Goal: Task Accomplishment & Management: Use online tool/utility

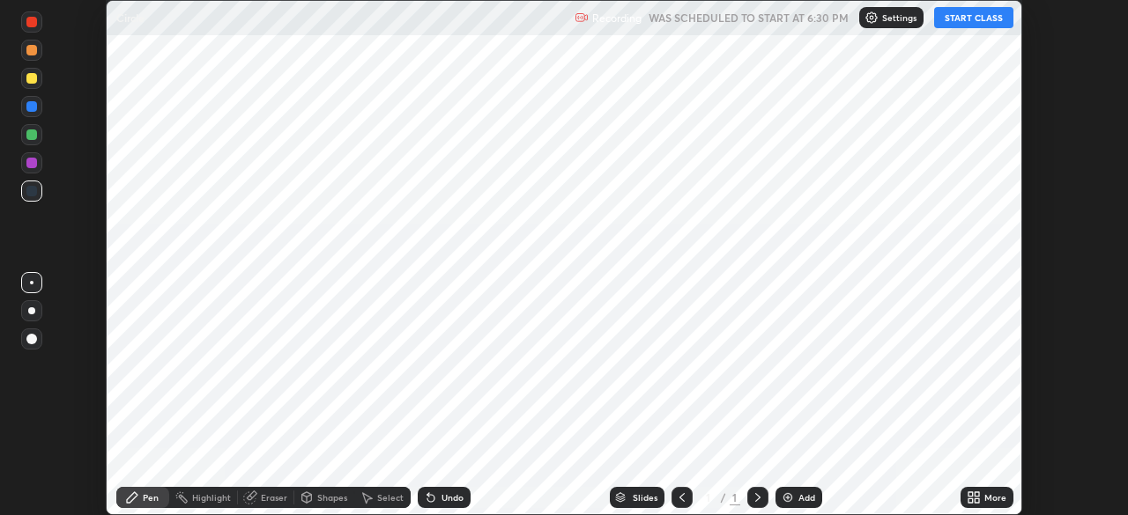
scroll to position [515, 1127]
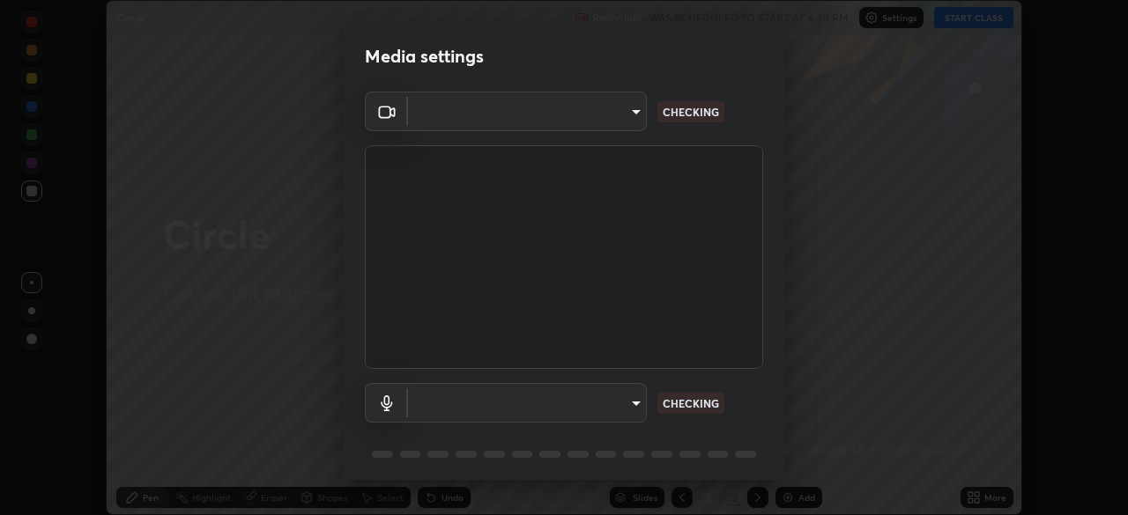
type input "f998bc4046c61b158ae604da705546672abda0c1808058386527230685057052"
click at [469, 414] on body "Erase all Circle Recording WAS SCHEDULED TO START AT 6:30 PM Settings START CLA…" at bounding box center [564, 257] width 1128 height 515
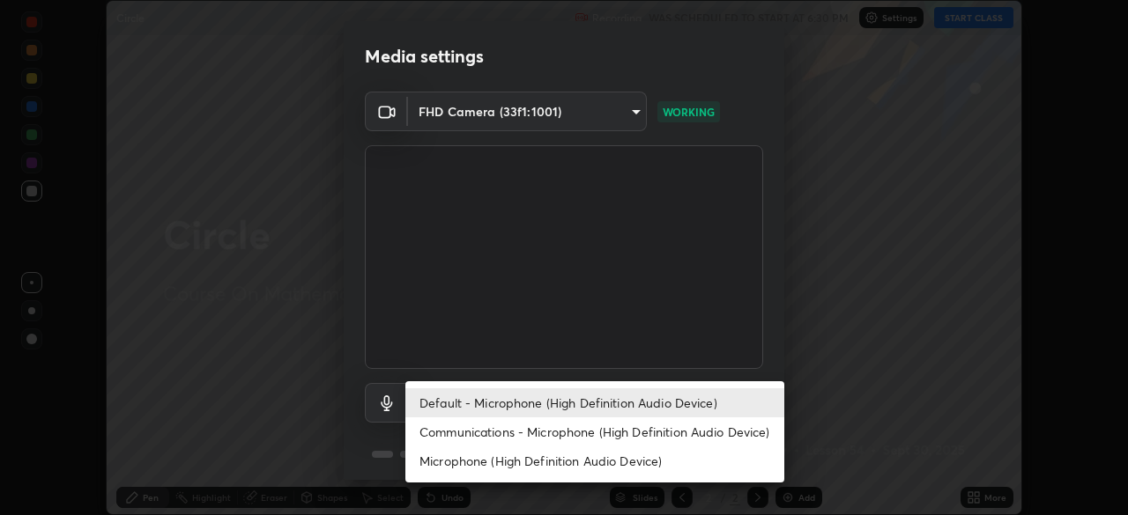
click at [449, 426] on li "Communications - Microphone (High Definition Audio Device)" at bounding box center [594, 432] width 379 height 29
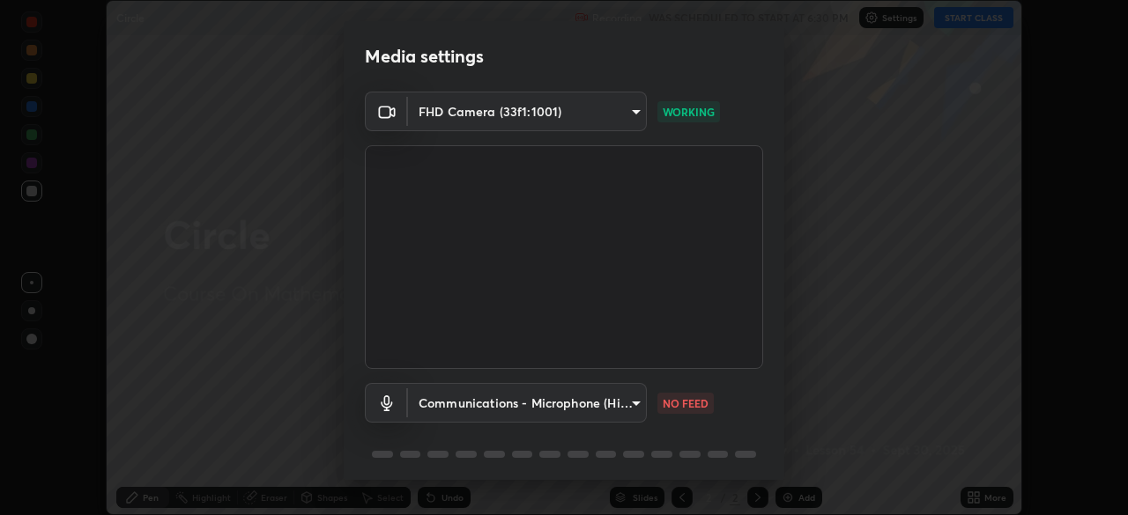
click at [440, 415] on body "Erase all Circle Recording WAS SCHEDULED TO START AT 6:30 PM Settings START CLA…" at bounding box center [564, 257] width 1128 height 515
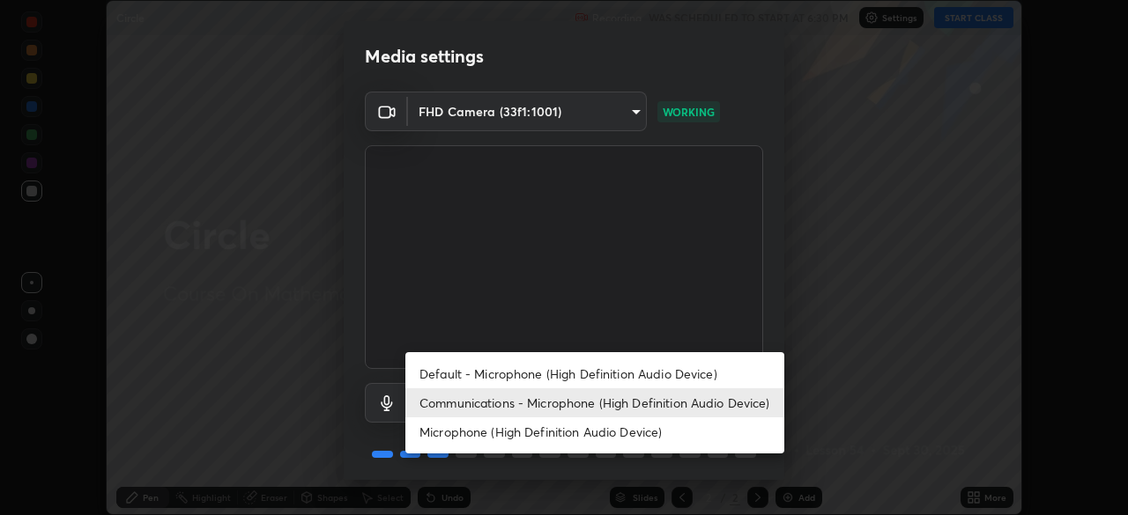
click at [445, 375] on li "Default - Microphone (High Definition Audio Device)" at bounding box center [594, 373] width 379 height 29
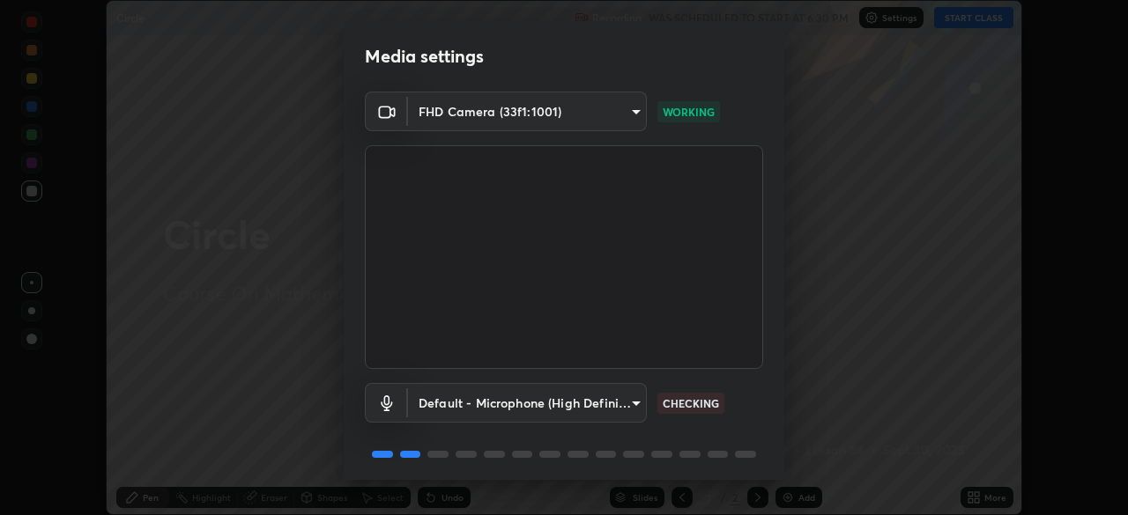
type input "default"
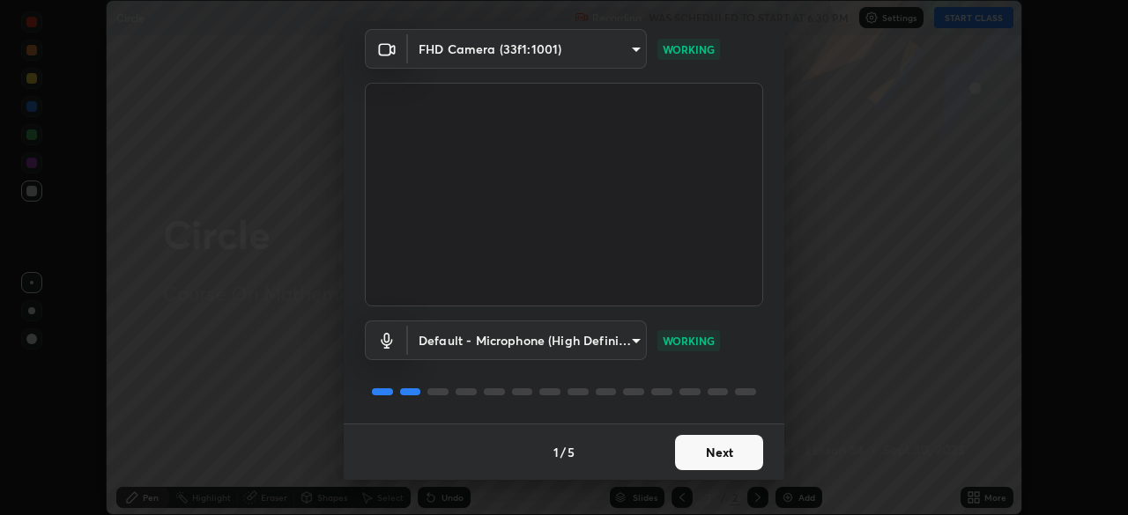
click at [701, 462] on button "Next" at bounding box center [719, 452] width 88 height 35
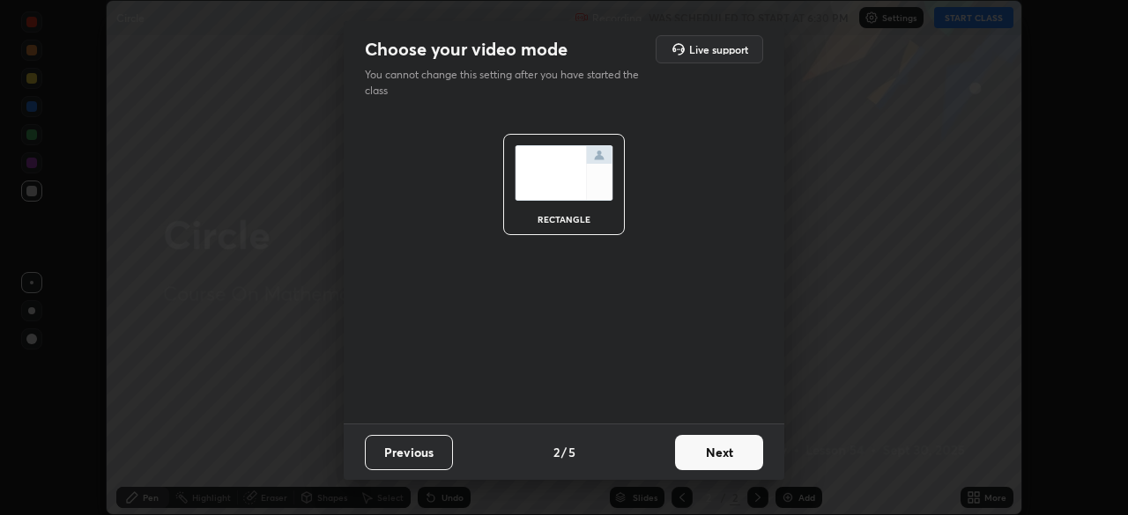
scroll to position [0, 0]
click at [745, 457] on button "Next" at bounding box center [719, 452] width 88 height 35
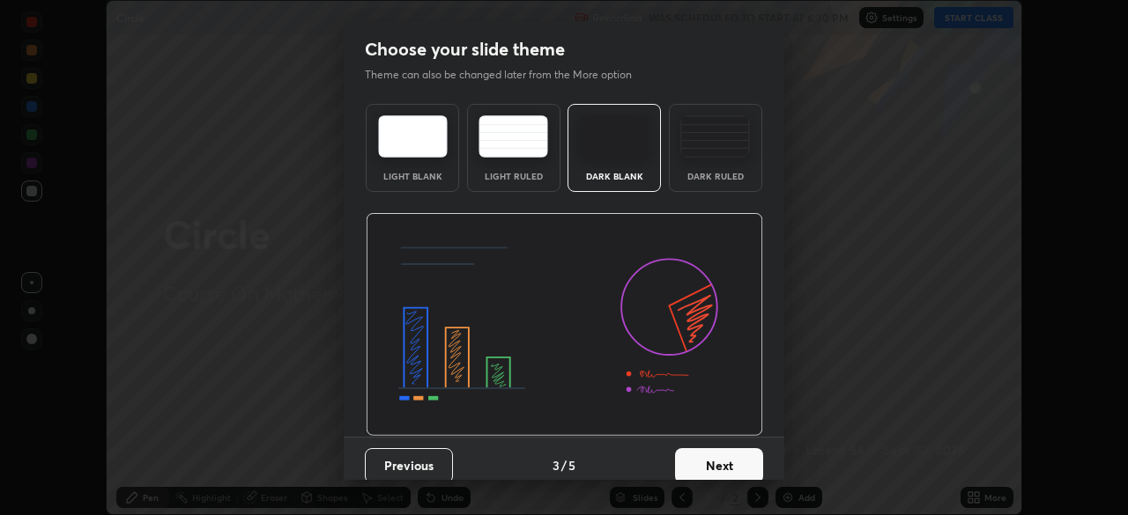
click at [753, 455] on button "Next" at bounding box center [719, 465] width 88 height 35
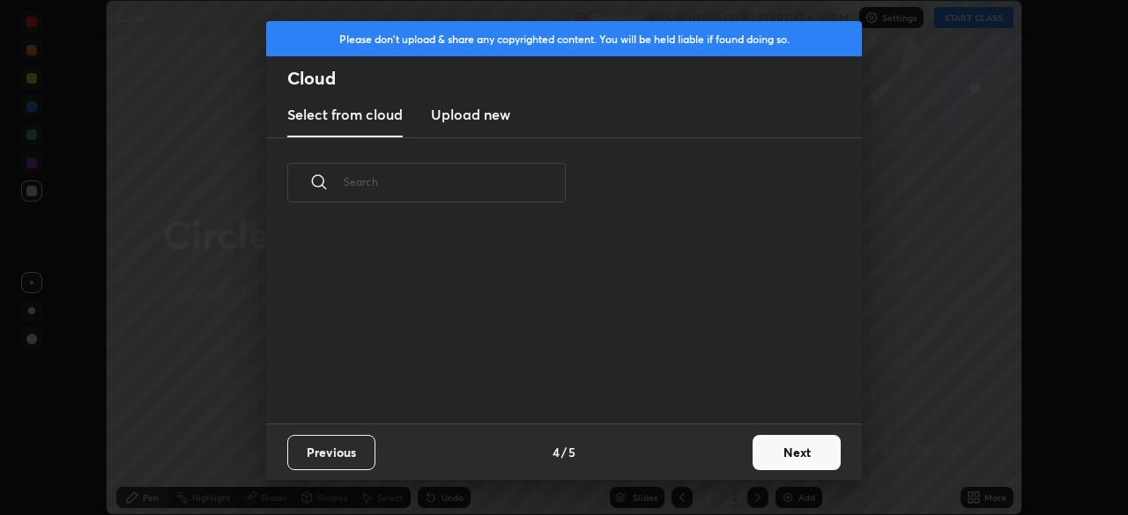
click at [806, 444] on button "Next" at bounding box center [796, 452] width 88 height 35
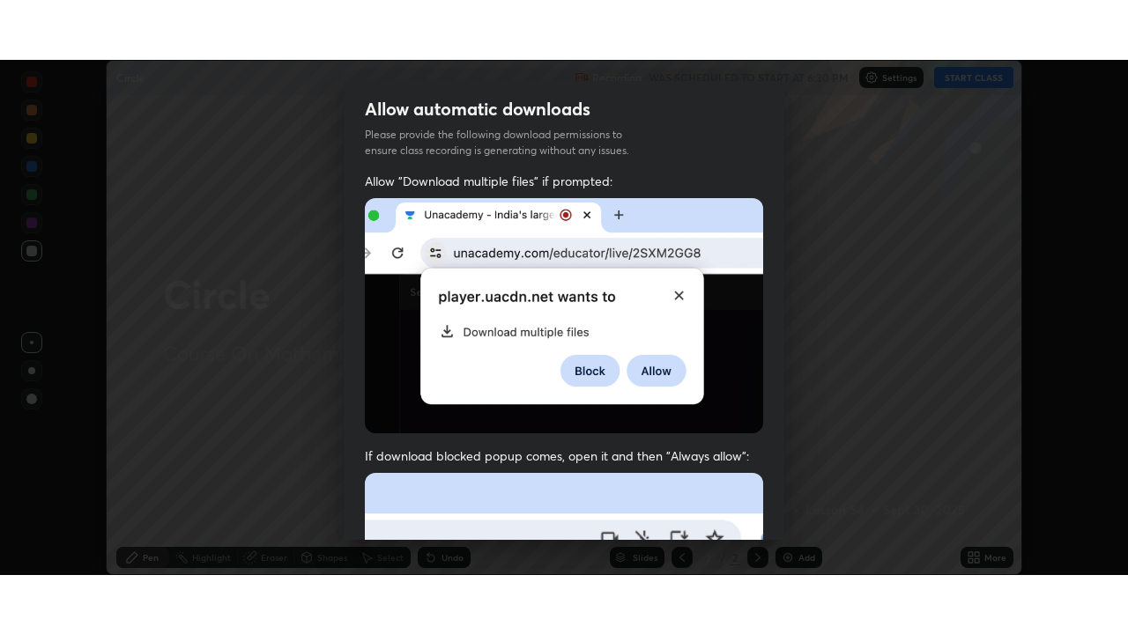
scroll to position [422, 0]
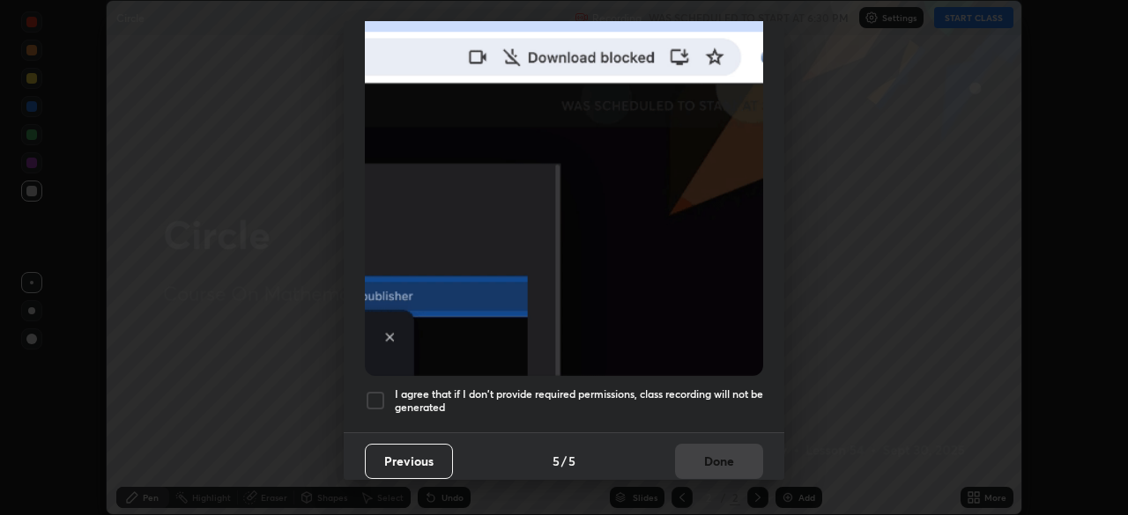
click at [376, 396] on div at bounding box center [375, 400] width 21 height 21
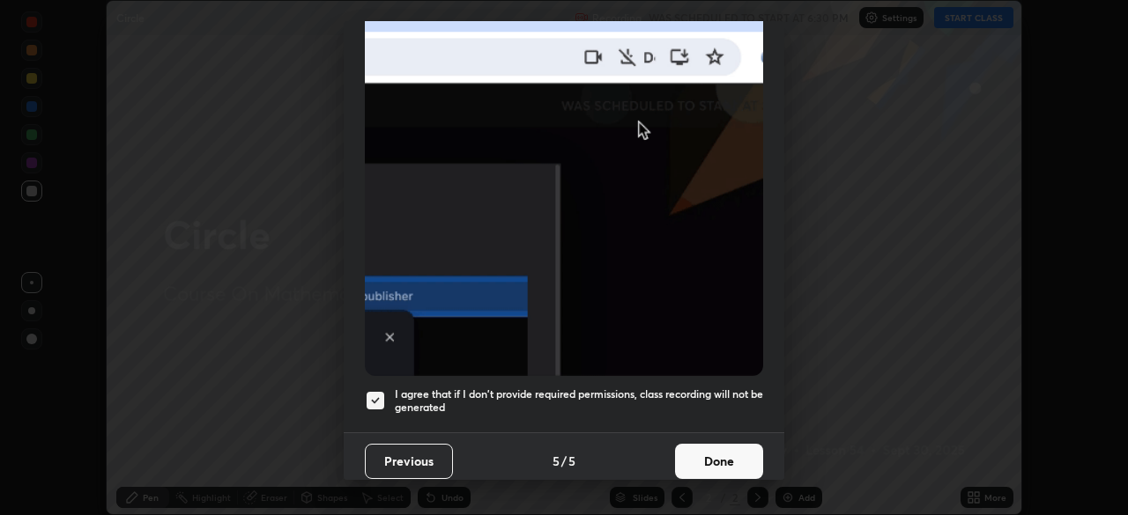
click at [715, 447] on button "Done" at bounding box center [719, 461] width 88 height 35
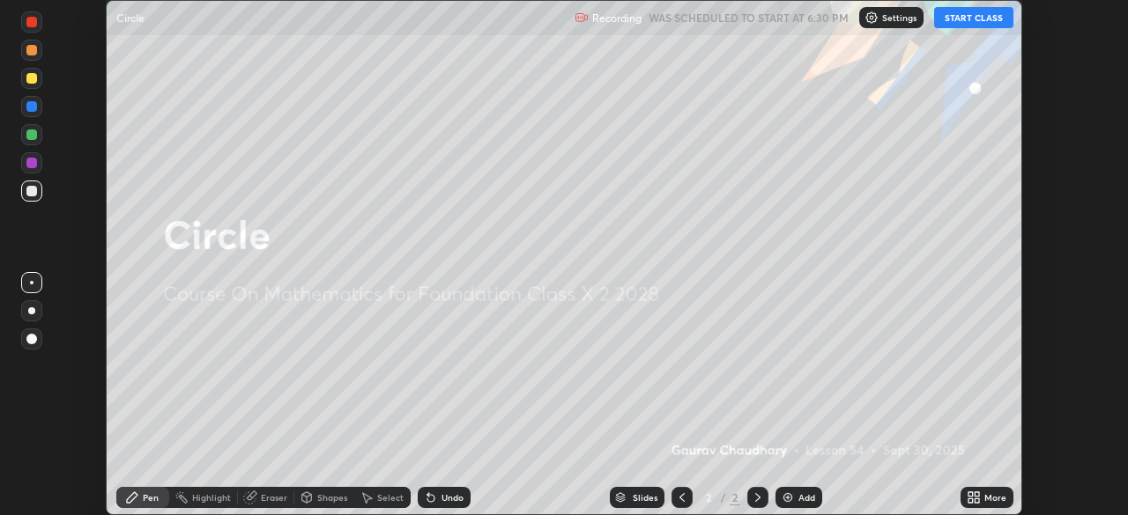
click at [973, 18] on button "START CLASS" at bounding box center [973, 17] width 79 height 21
click at [986, 494] on div "More" at bounding box center [995, 497] width 22 height 9
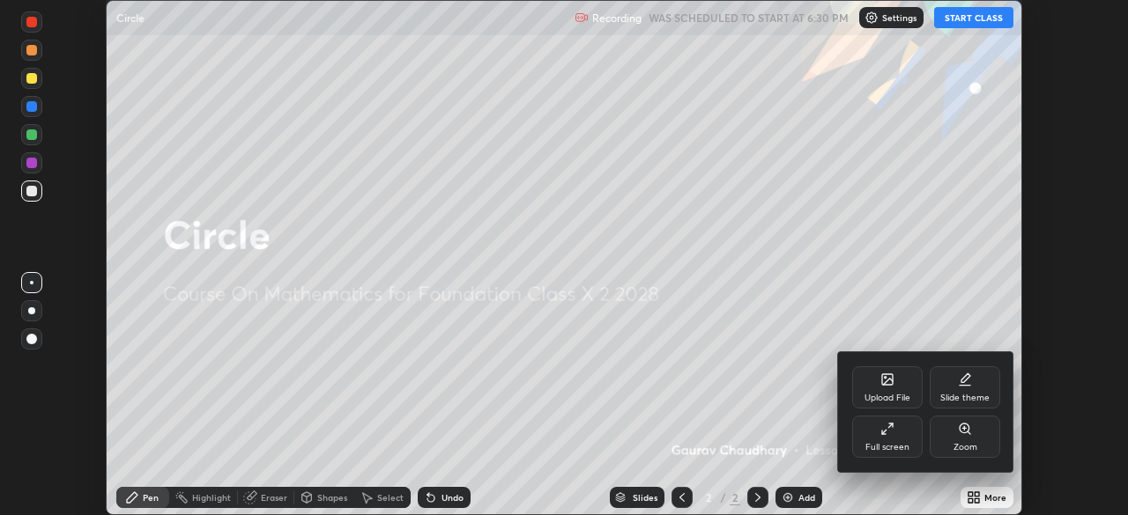
click at [894, 455] on div "Full screen" at bounding box center [887, 437] width 70 height 42
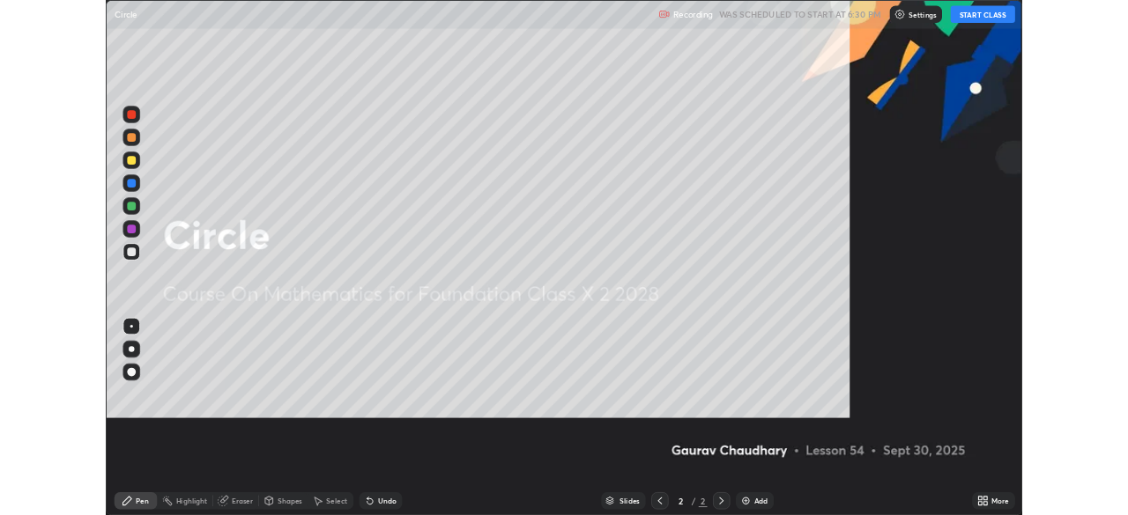
scroll to position [634, 1128]
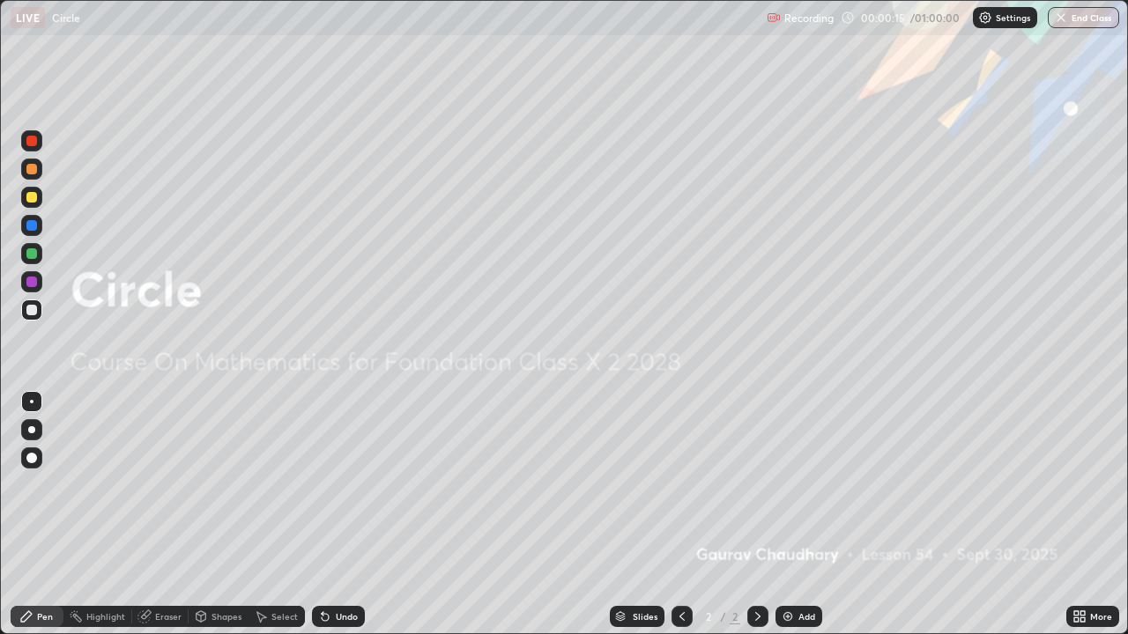
click at [800, 514] on div "Add" at bounding box center [806, 616] width 17 height 9
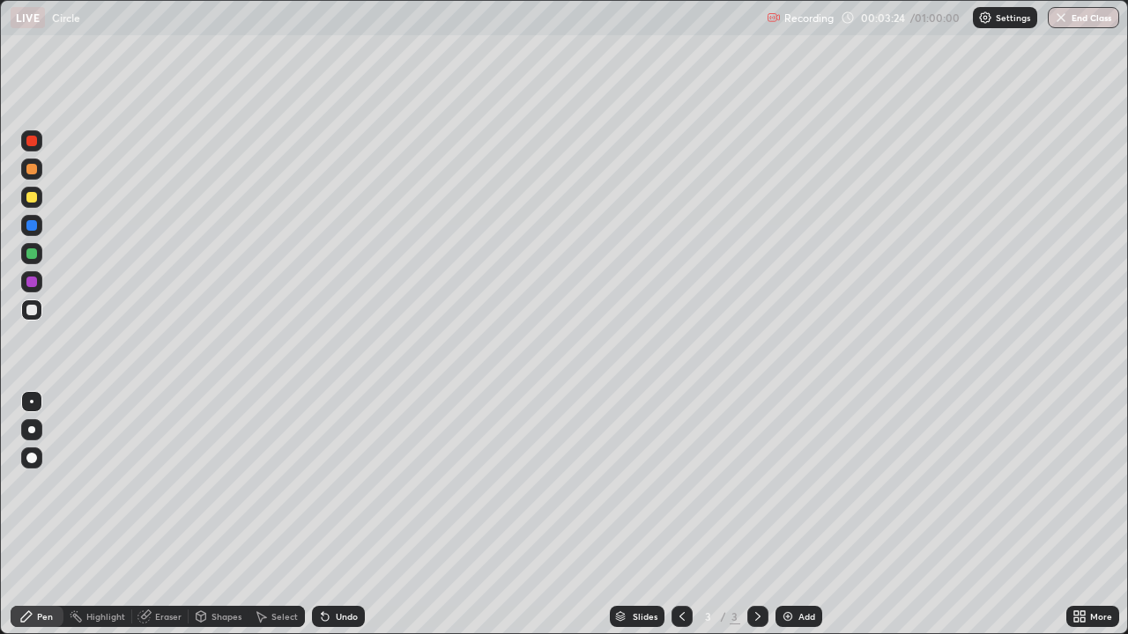
click at [785, 514] on img at bounding box center [787, 617] width 14 height 14
click at [789, 514] on img at bounding box center [787, 617] width 14 height 14
click at [341, 514] on div "Undo" at bounding box center [347, 616] width 22 height 9
click at [804, 514] on div "Add" at bounding box center [798, 616] width 47 height 21
click at [34, 202] on div at bounding box center [31, 197] width 11 height 11
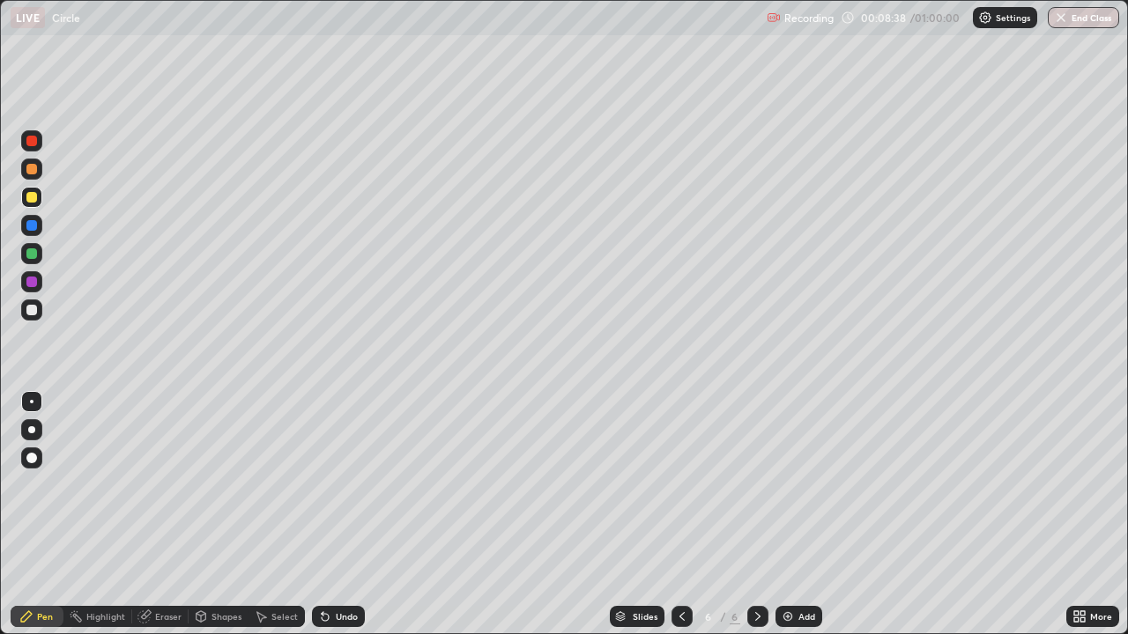
click at [790, 514] on div "Add" at bounding box center [798, 616] width 47 height 21
click at [672, 514] on div at bounding box center [681, 616] width 21 height 21
click at [753, 514] on icon at bounding box center [757, 617] width 14 height 14
click at [341, 514] on div "Undo" at bounding box center [347, 616] width 22 height 9
click at [680, 514] on icon at bounding box center [682, 617] width 14 height 14
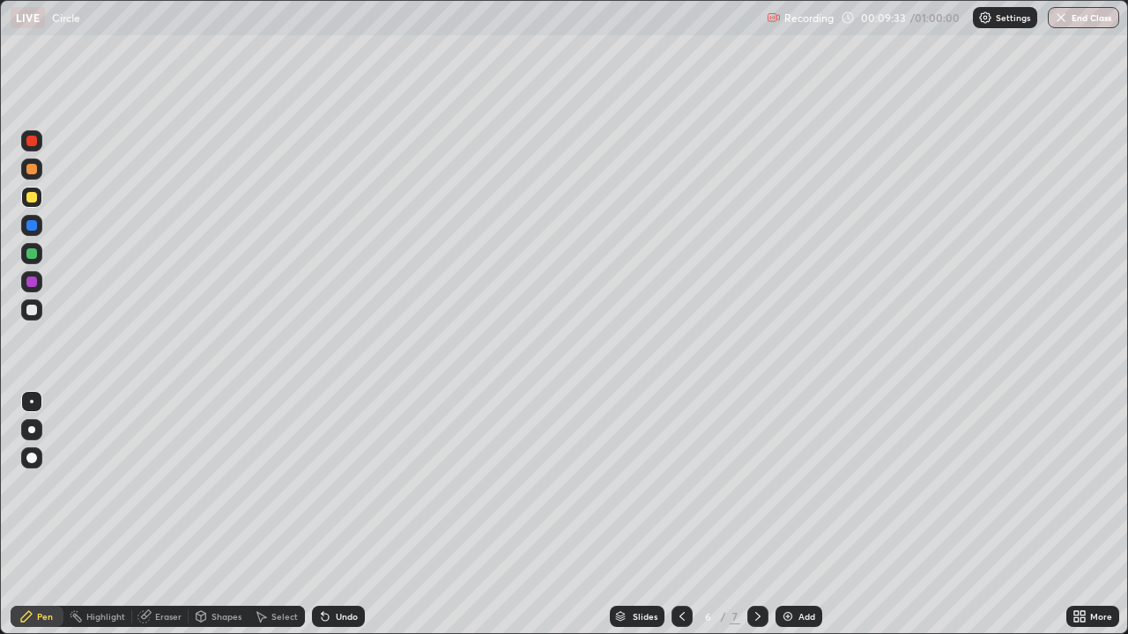
click at [680, 514] on icon at bounding box center [682, 617] width 14 height 14
click at [752, 514] on icon at bounding box center [757, 617] width 14 height 14
click at [751, 514] on div at bounding box center [757, 616] width 21 height 35
click at [344, 514] on div "Undo" at bounding box center [347, 616] width 22 height 9
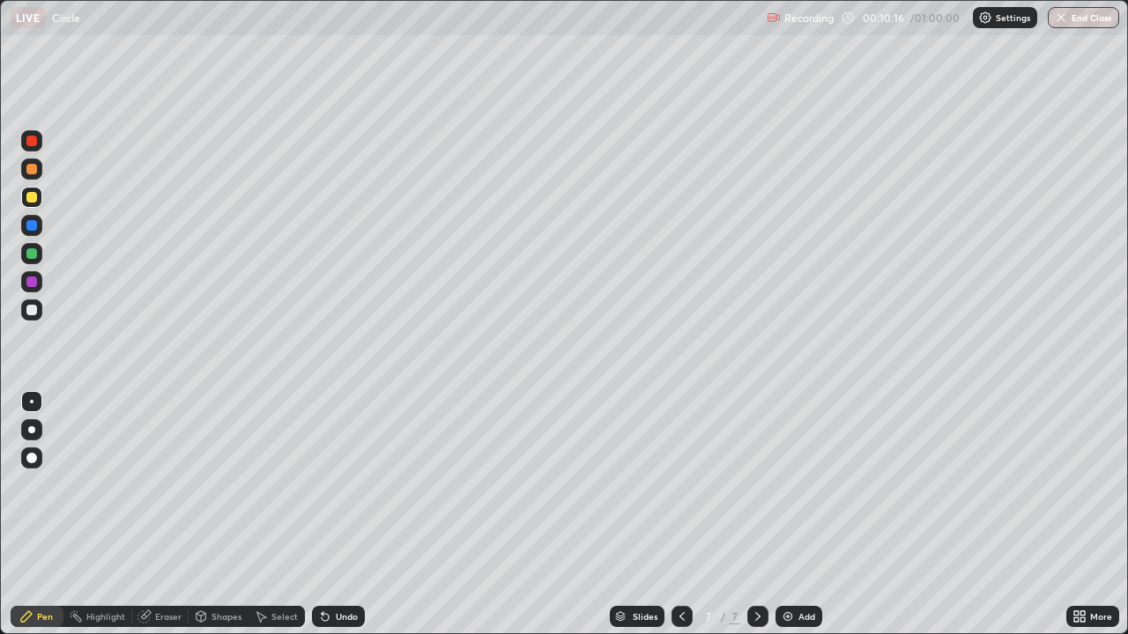
click at [338, 514] on div "Undo" at bounding box center [338, 616] width 53 height 21
click at [787, 514] on div "Add" at bounding box center [798, 616] width 47 height 21
click at [679, 514] on icon at bounding box center [682, 617] width 14 height 14
click at [677, 514] on icon at bounding box center [682, 617] width 14 height 14
click at [755, 514] on icon at bounding box center [757, 616] width 5 height 9
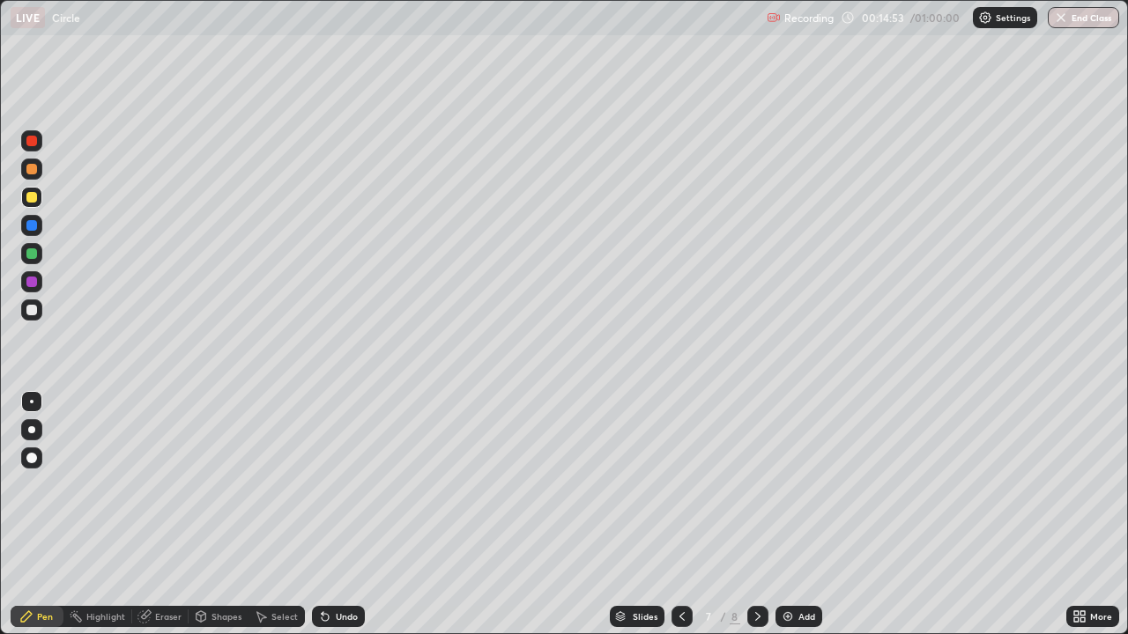
click at [756, 514] on icon at bounding box center [757, 617] width 14 height 14
click at [1082, 514] on icon at bounding box center [1082, 613] width 4 height 4
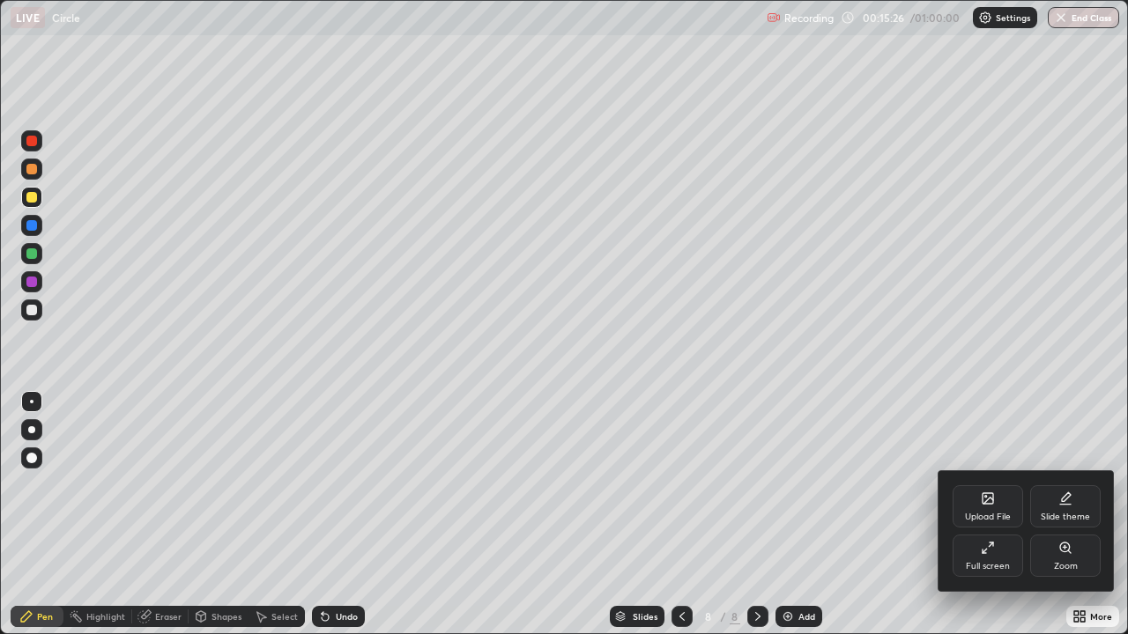
click at [992, 514] on div "Full screen" at bounding box center [987, 566] width 44 height 9
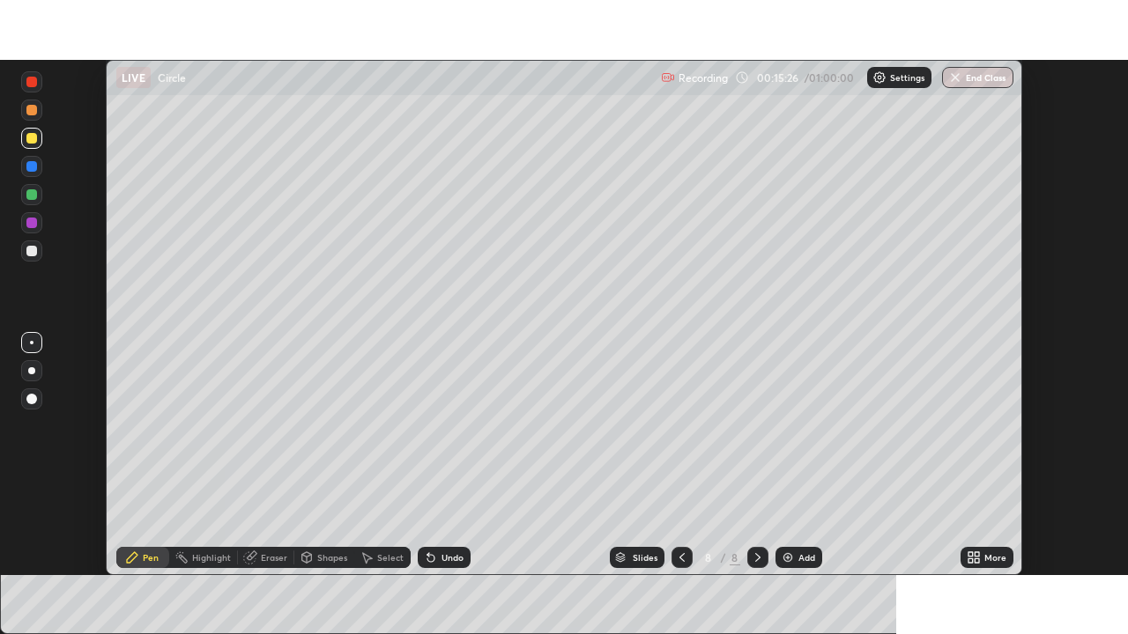
scroll to position [87571, 86959]
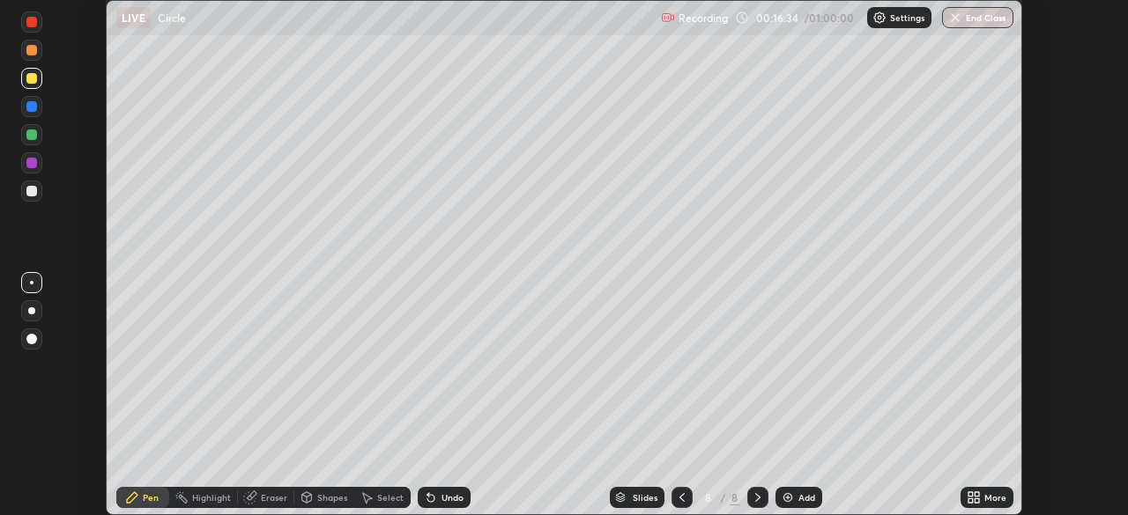
click at [970, 494] on icon at bounding box center [970, 494] width 4 height 4
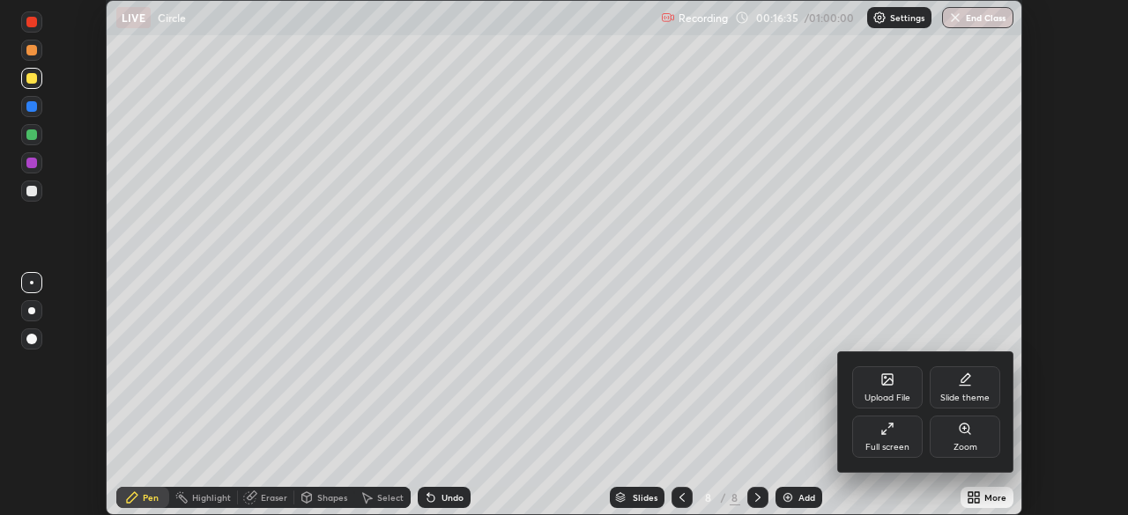
click at [887, 388] on div "Upload File" at bounding box center [887, 387] width 70 height 42
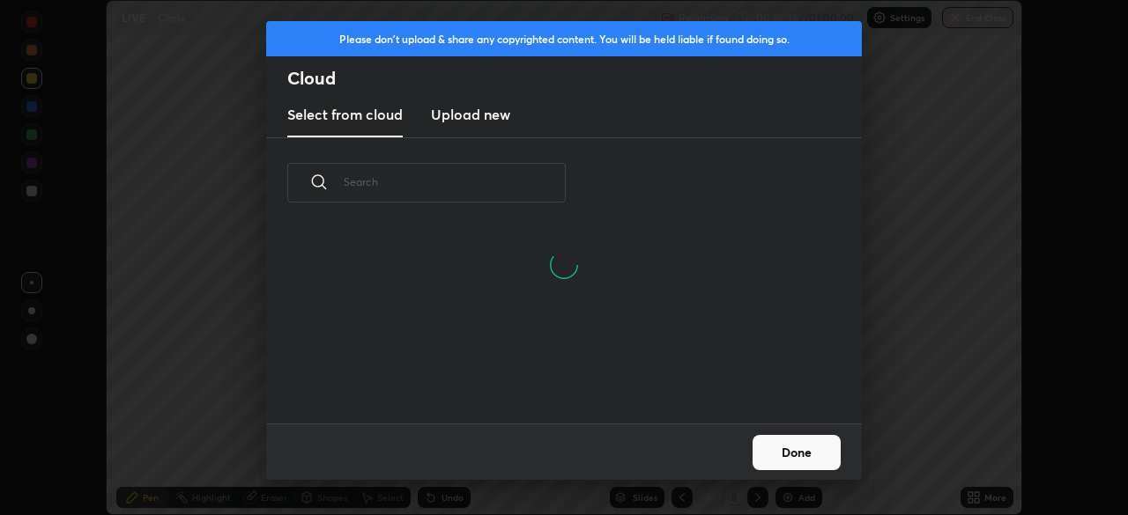
click at [469, 114] on h3 "Upload new" at bounding box center [470, 114] width 79 height 21
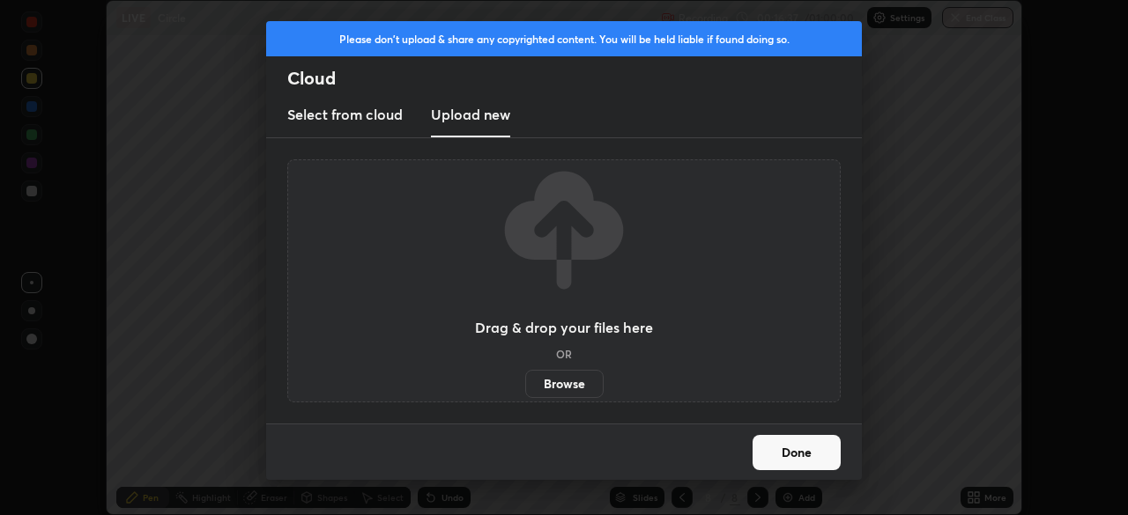
click at [559, 381] on label "Browse" at bounding box center [564, 384] width 78 height 28
click at [525, 381] on input "Browse" at bounding box center [525, 384] width 0 height 28
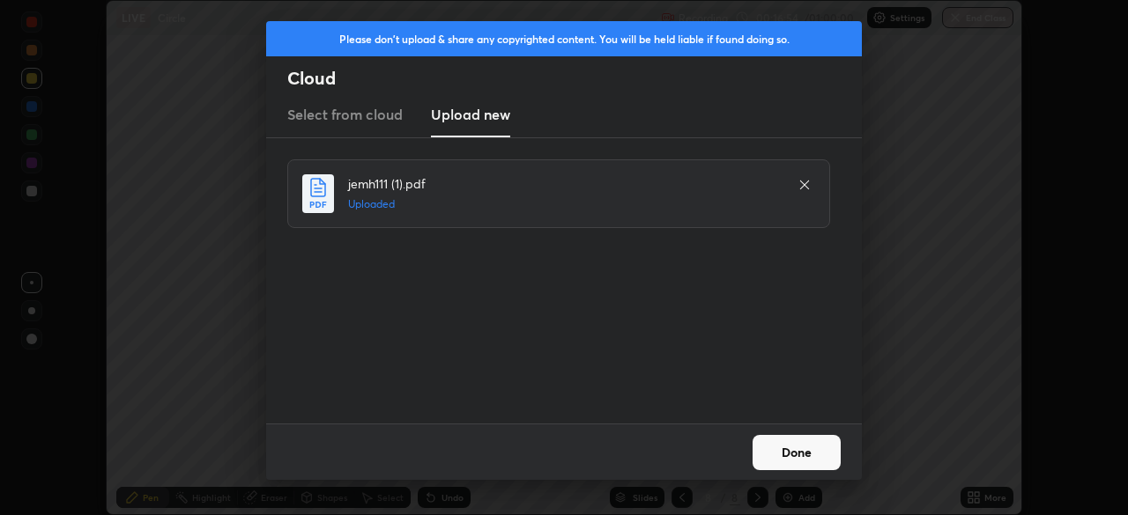
click at [808, 444] on button "Done" at bounding box center [796, 452] width 88 height 35
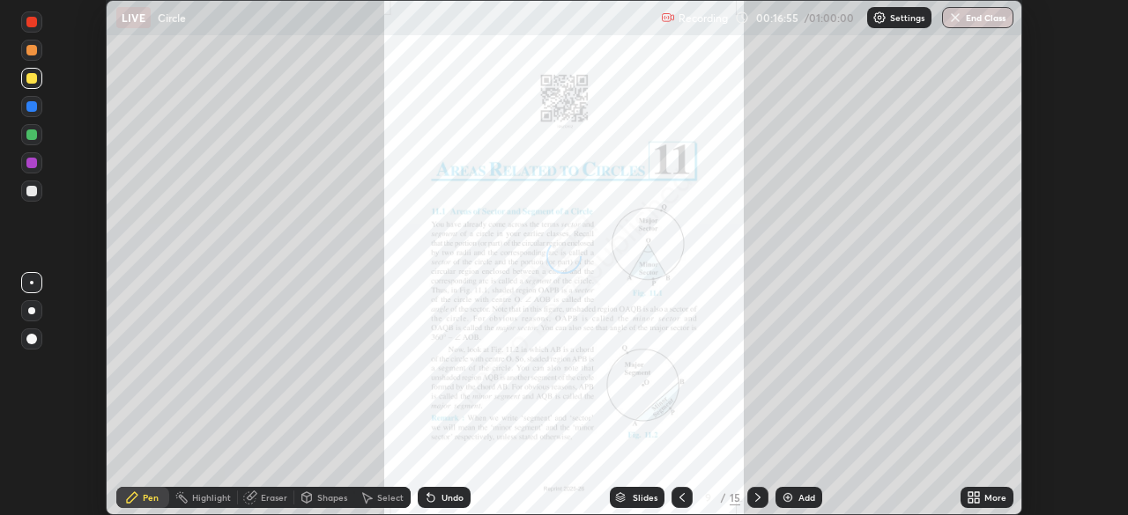
click at [976, 494] on icon at bounding box center [976, 494] width 4 height 4
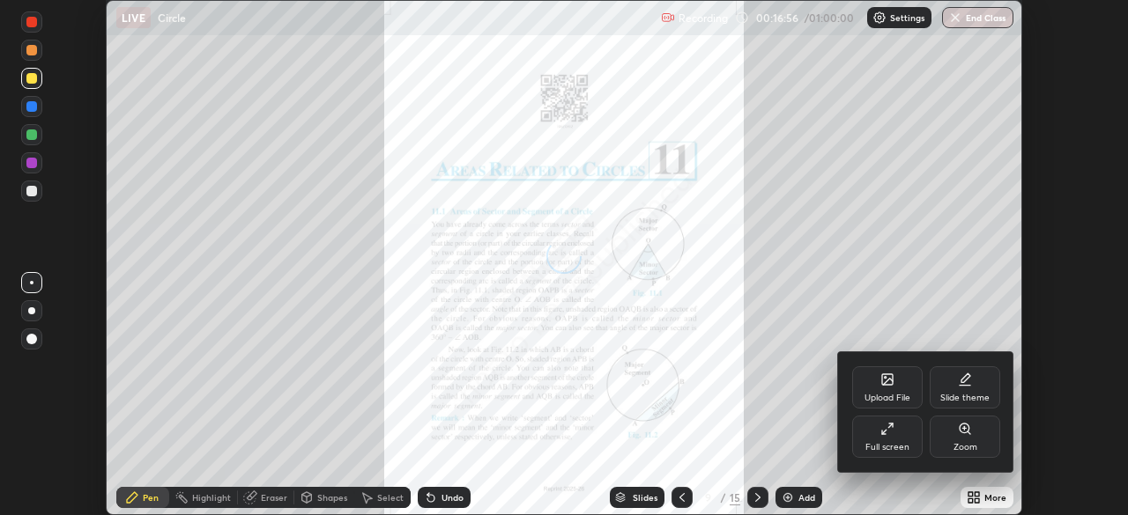
click at [894, 444] on div "Full screen" at bounding box center [887, 447] width 44 height 9
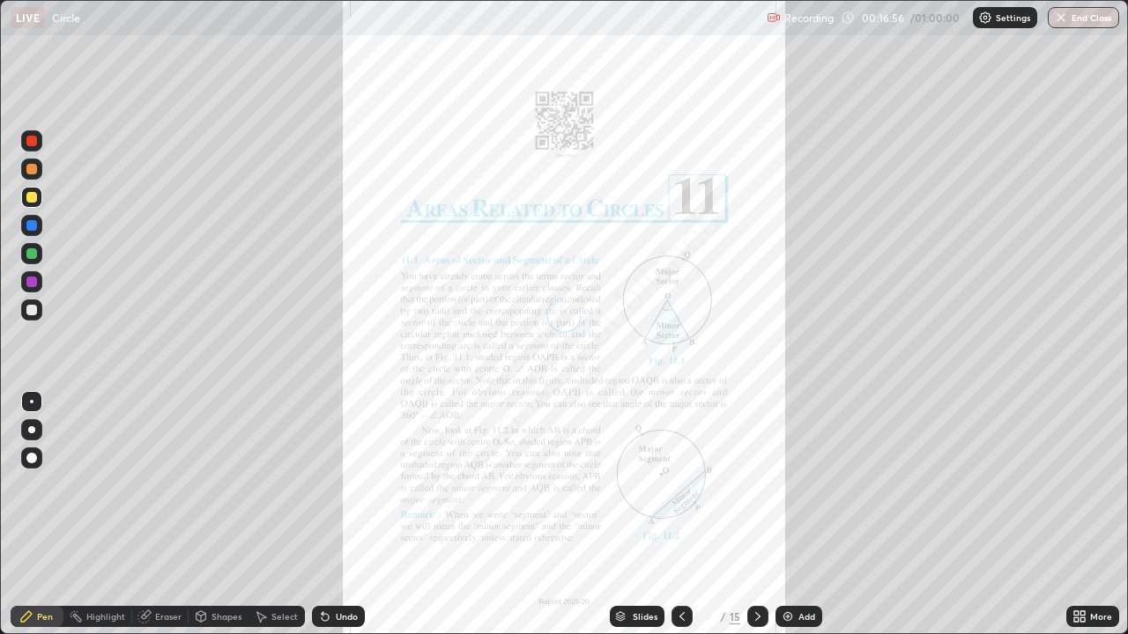
scroll to position [634, 1128]
click at [619, 514] on icon at bounding box center [620, 614] width 9 height 4
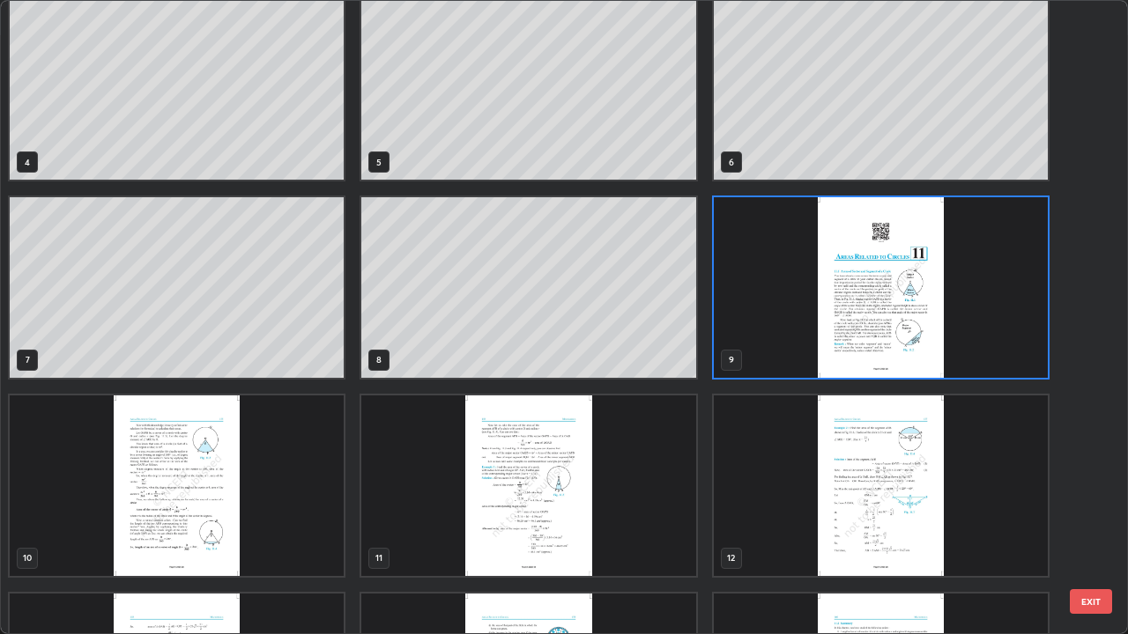
scroll to position [357, 0]
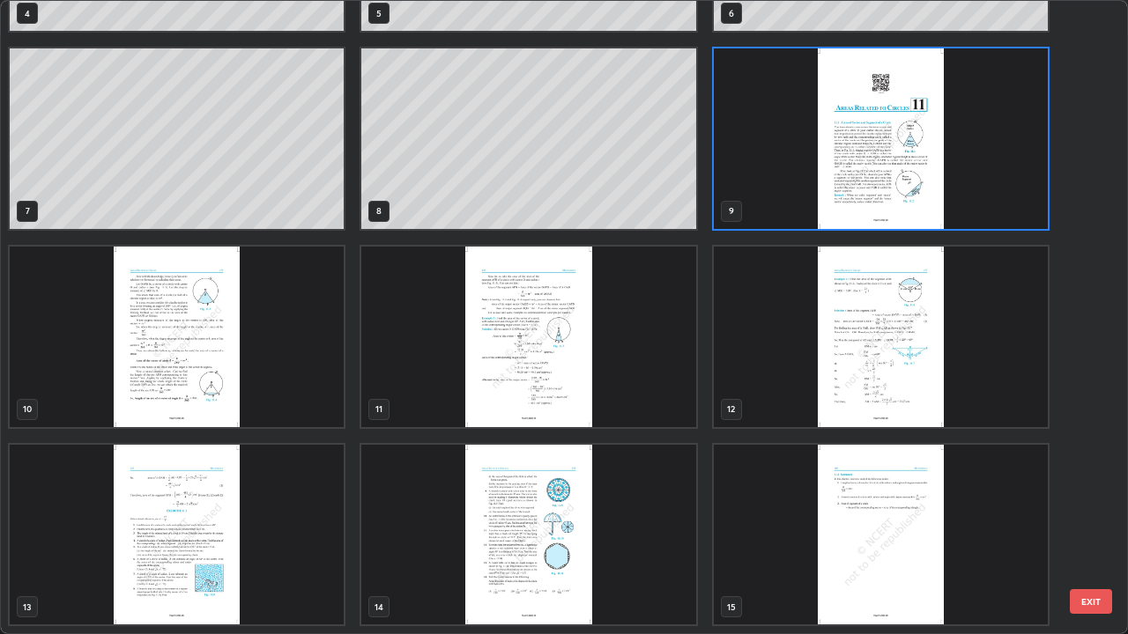
click at [318, 514] on img "grid" at bounding box center [177, 535] width 334 height 181
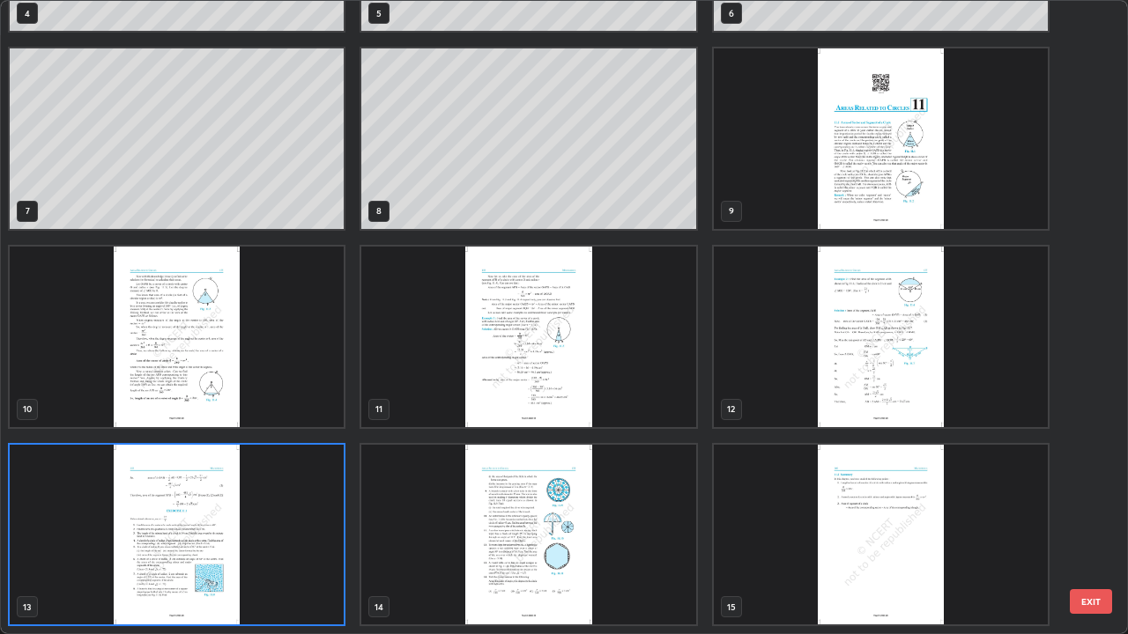
click at [317, 514] on img "grid" at bounding box center [177, 535] width 334 height 181
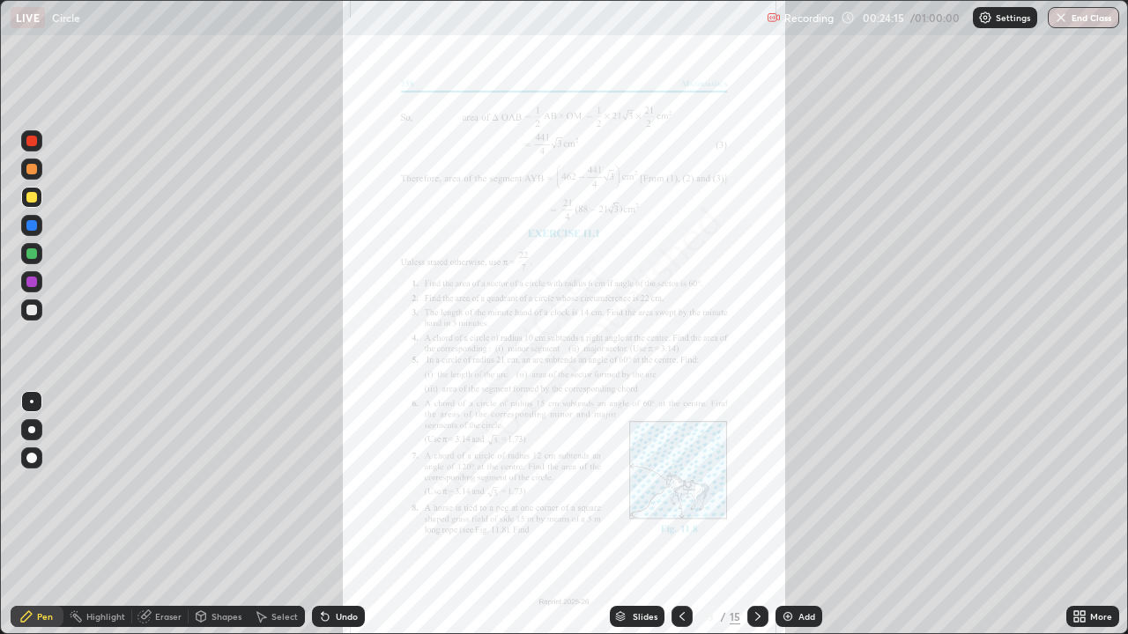
click at [1076, 514] on icon at bounding box center [1076, 619] width 4 height 4
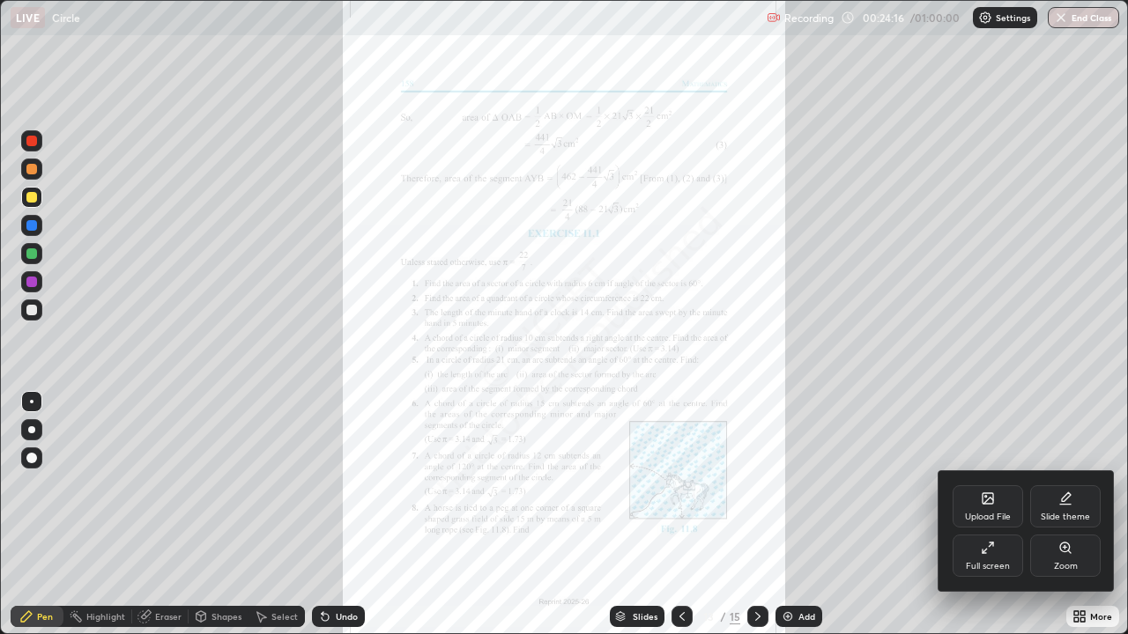
click at [1075, 514] on div "Zoom" at bounding box center [1066, 566] width 24 height 9
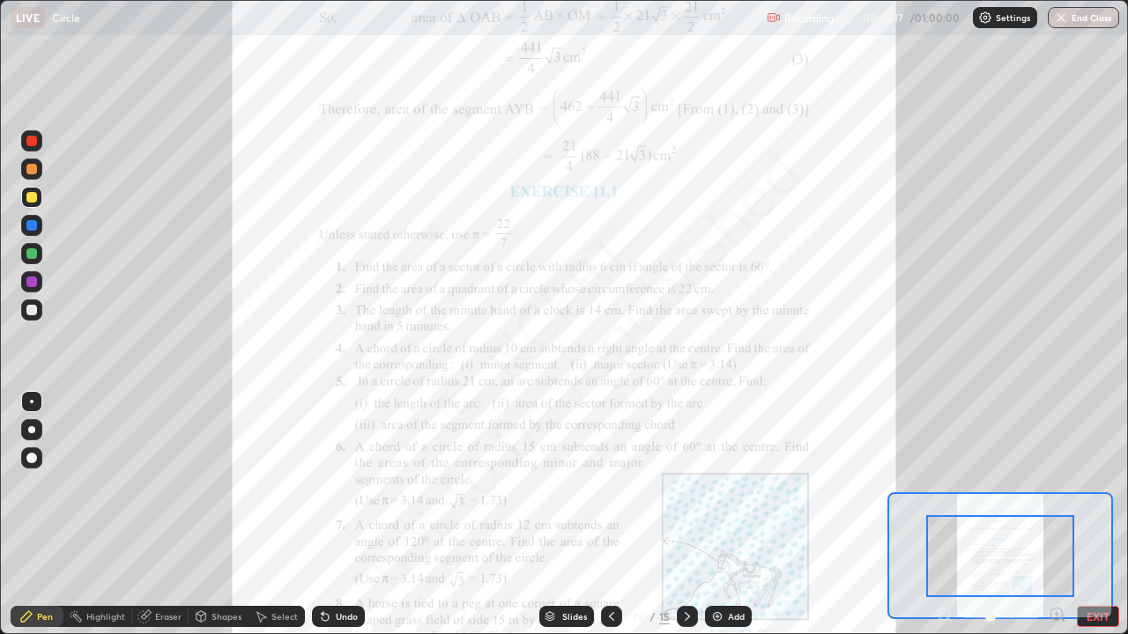
click at [1060, 514] on icon at bounding box center [1056, 614] width 11 height 11
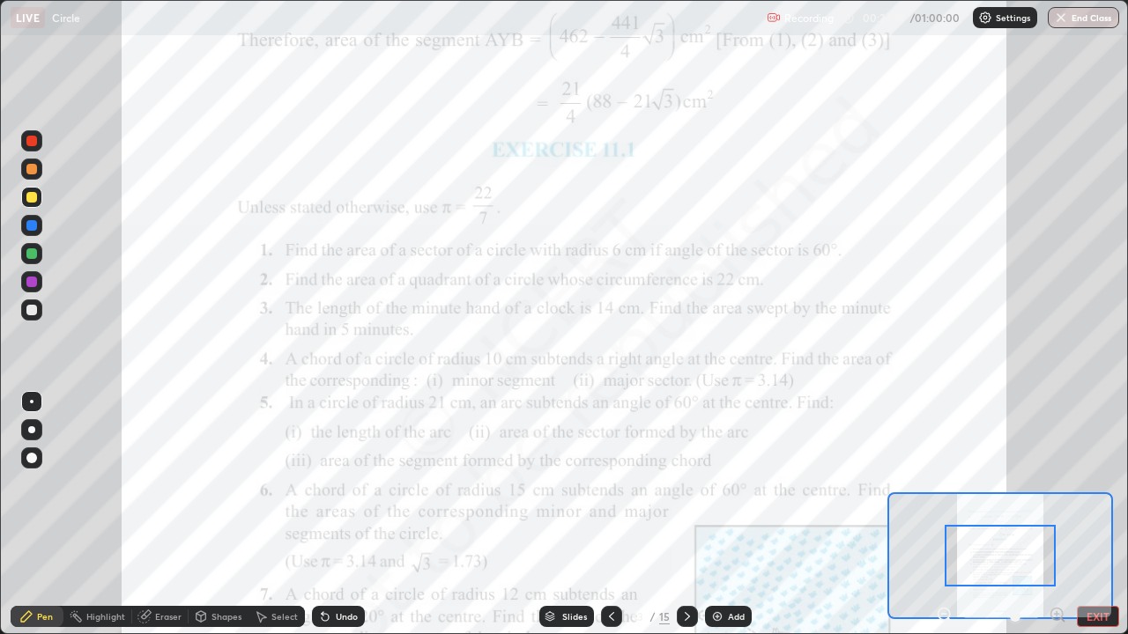
click at [1035, 514] on div at bounding box center [999, 556] width 111 height 62
click at [38, 253] on div at bounding box center [31, 253] width 21 height 21
click at [715, 514] on div "Add" at bounding box center [728, 616] width 47 height 21
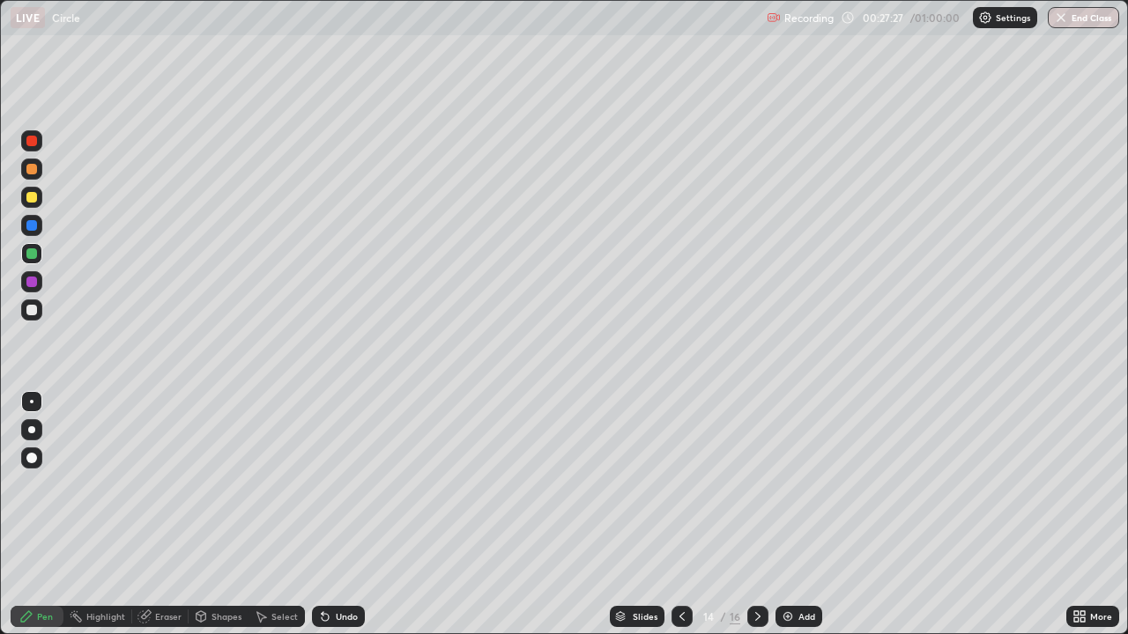
click at [748, 514] on div at bounding box center [757, 616] width 21 height 21
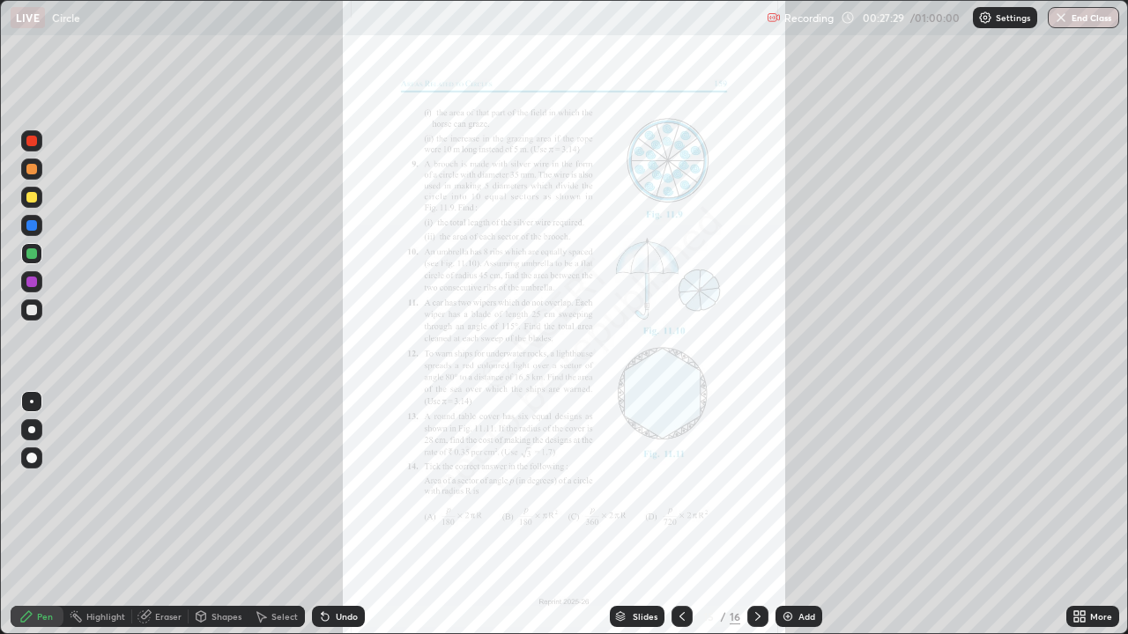
click at [680, 514] on icon at bounding box center [682, 617] width 14 height 14
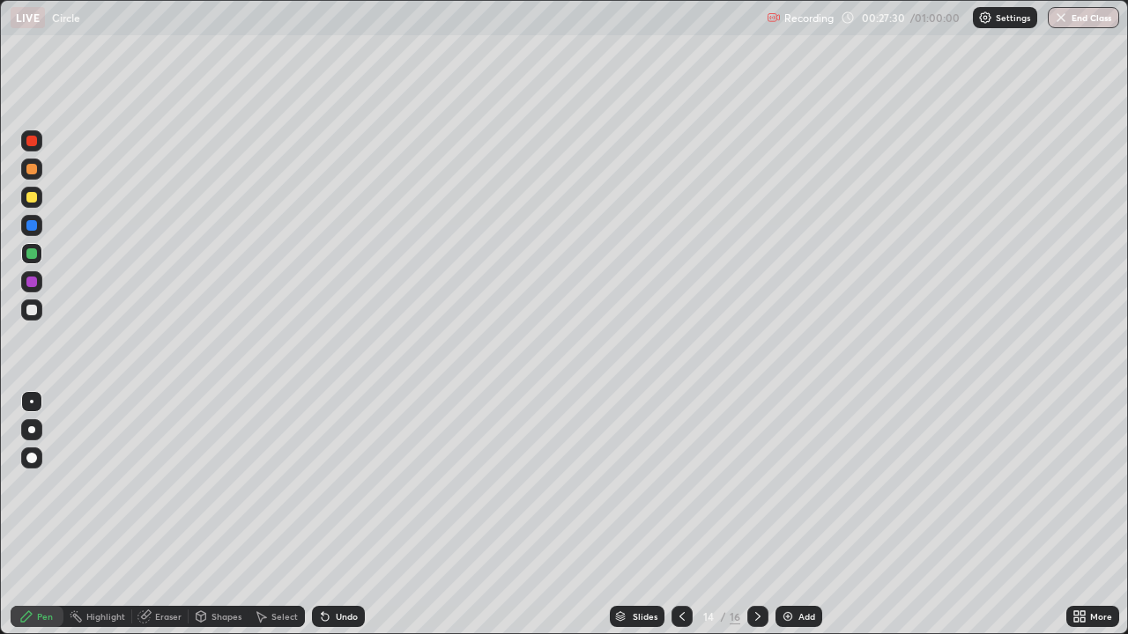
click at [681, 514] on icon at bounding box center [682, 617] width 14 height 14
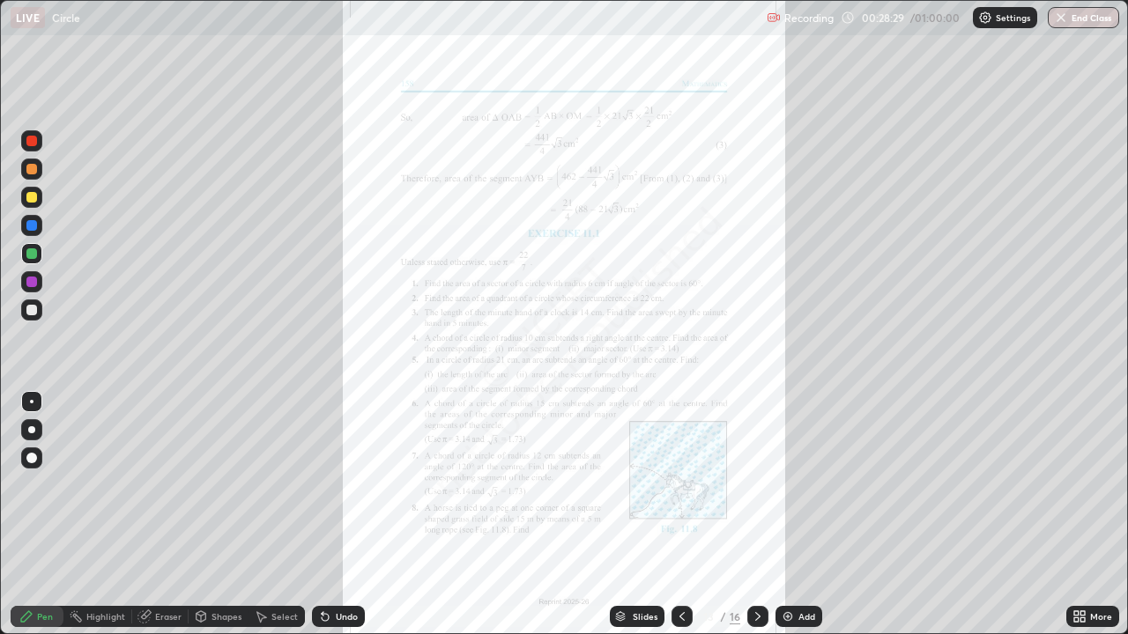
click at [336, 514] on div "Undo" at bounding box center [347, 616] width 22 height 9
click at [337, 514] on div "Undo" at bounding box center [347, 616] width 22 height 9
click at [336, 514] on div "Undo" at bounding box center [347, 616] width 22 height 9
click at [1089, 514] on div "More" at bounding box center [1092, 616] width 53 height 21
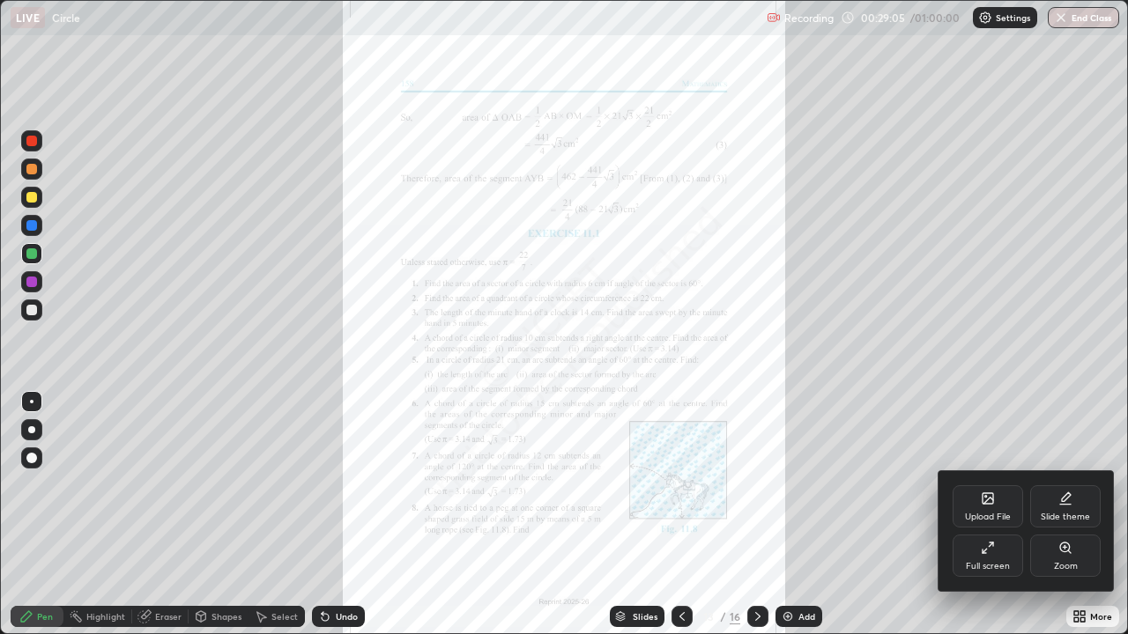
click at [1050, 514] on div "Zoom" at bounding box center [1065, 556] width 70 height 42
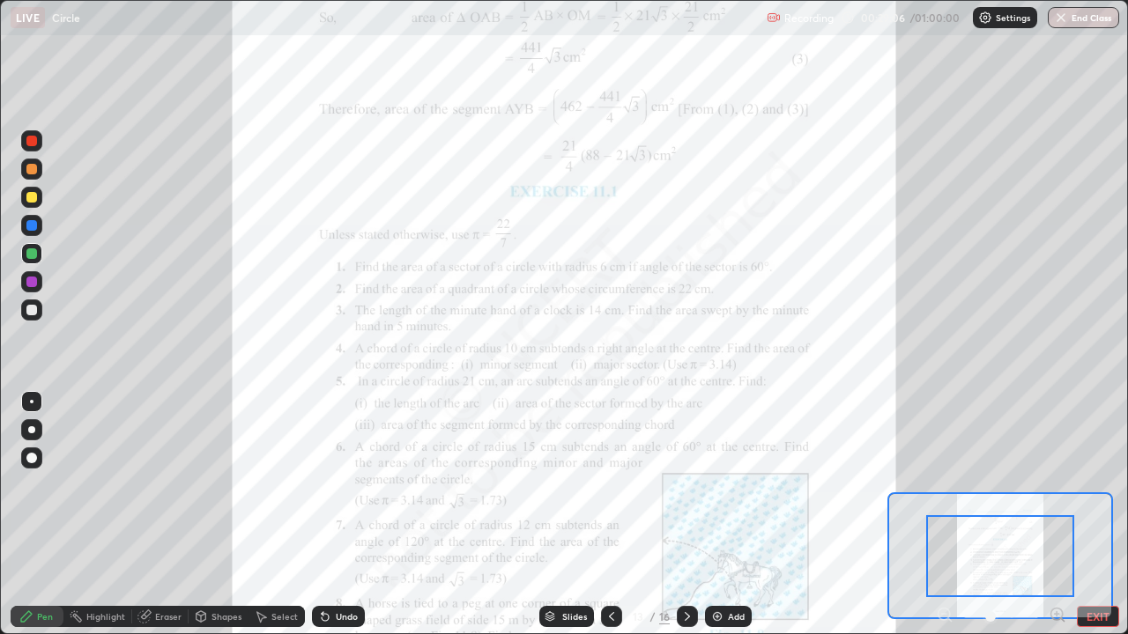
click at [1061, 514] on icon at bounding box center [1063, 620] width 4 height 4
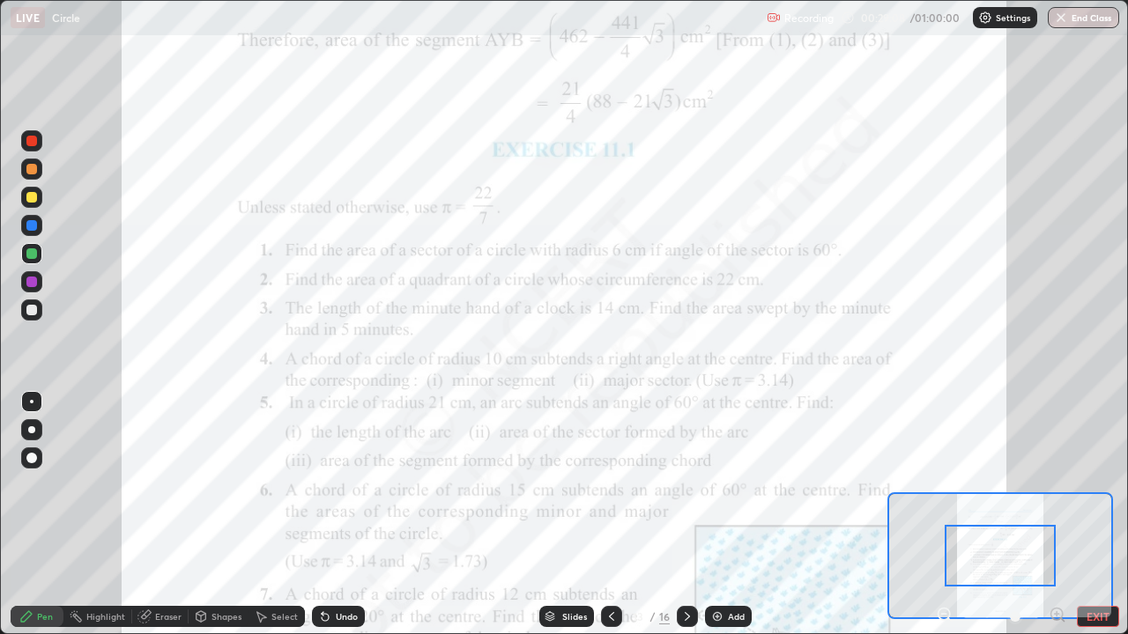
click at [943, 514] on icon at bounding box center [944, 614] width 4 height 0
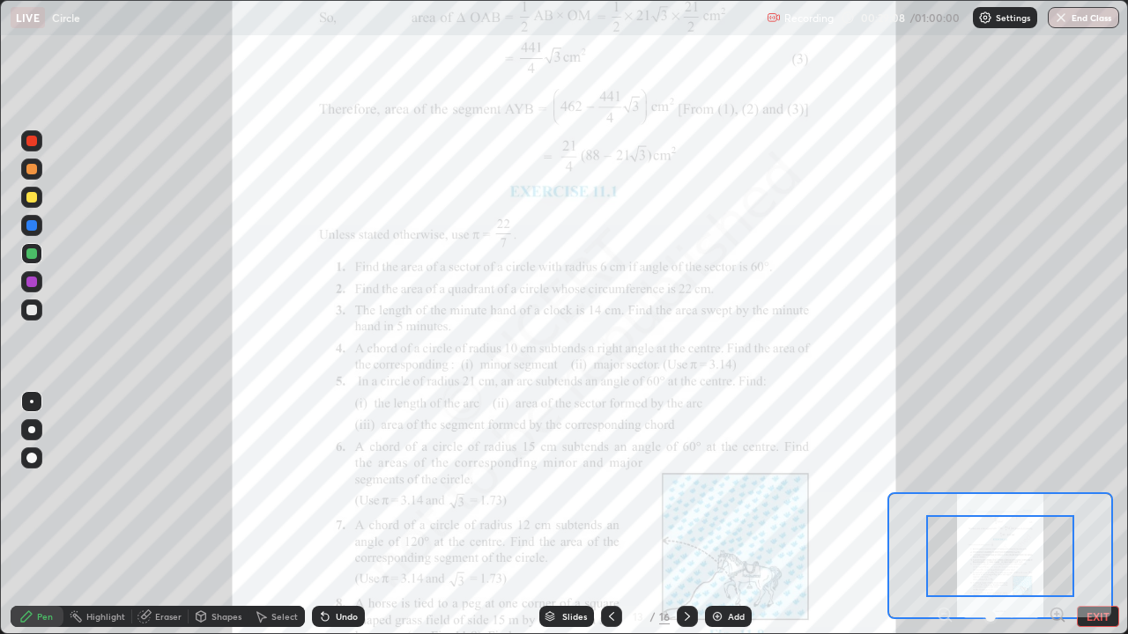
click at [943, 514] on div at bounding box center [1000, 616] width 130 height 21
click at [948, 514] on div at bounding box center [1000, 616] width 130 height 21
click at [941, 514] on div at bounding box center [1000, 616] width 130 height 21
click at [1088, 514] on button "EXIT" at bounding box center [1097, 616] width 42 height 21
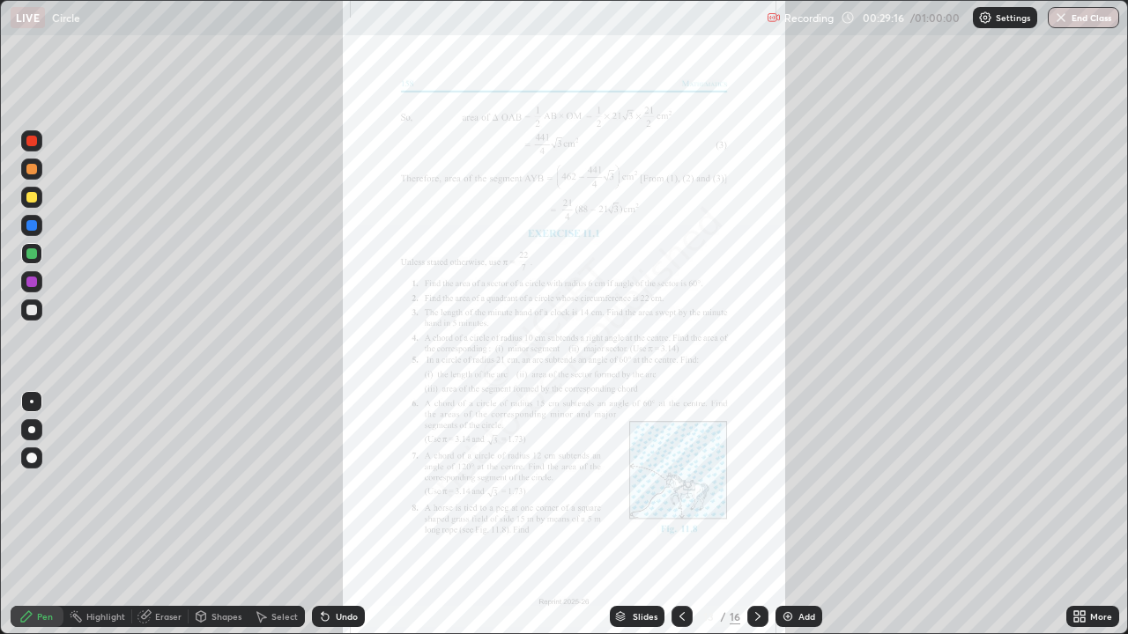
click at [690, 514] on div at bounding box center [681, 616] width 21 height 21
click at [1097, 514] on div "More" at bounding box center [1101, 616] width 22 height 9
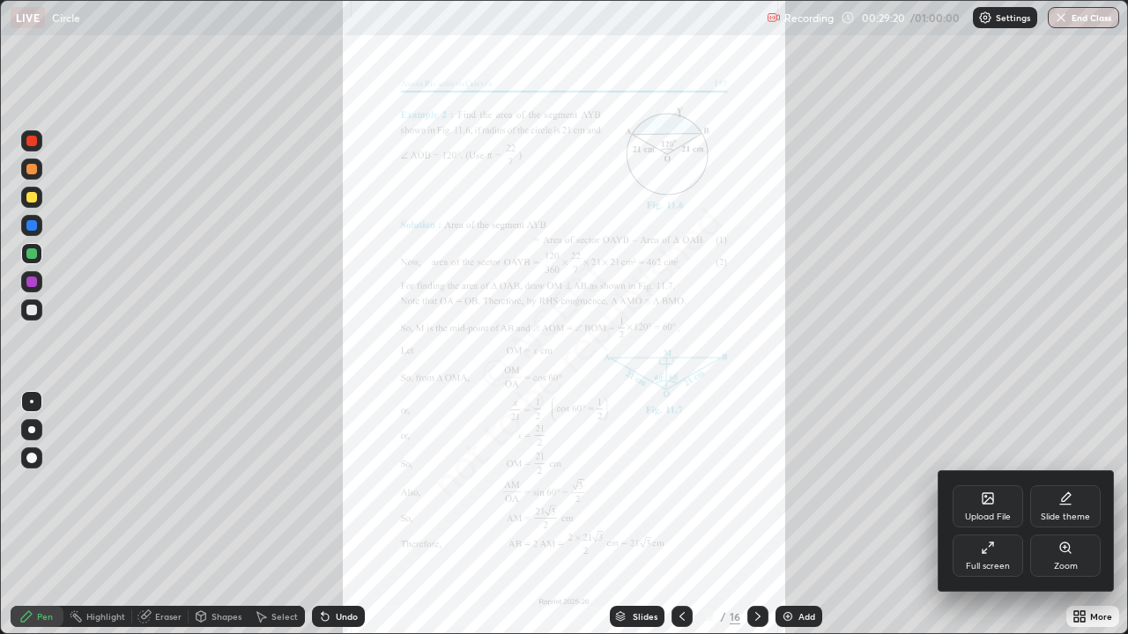
click at [1074, 514] on div "Zoom" at bounding box center [1066, 566] width 24 height 9
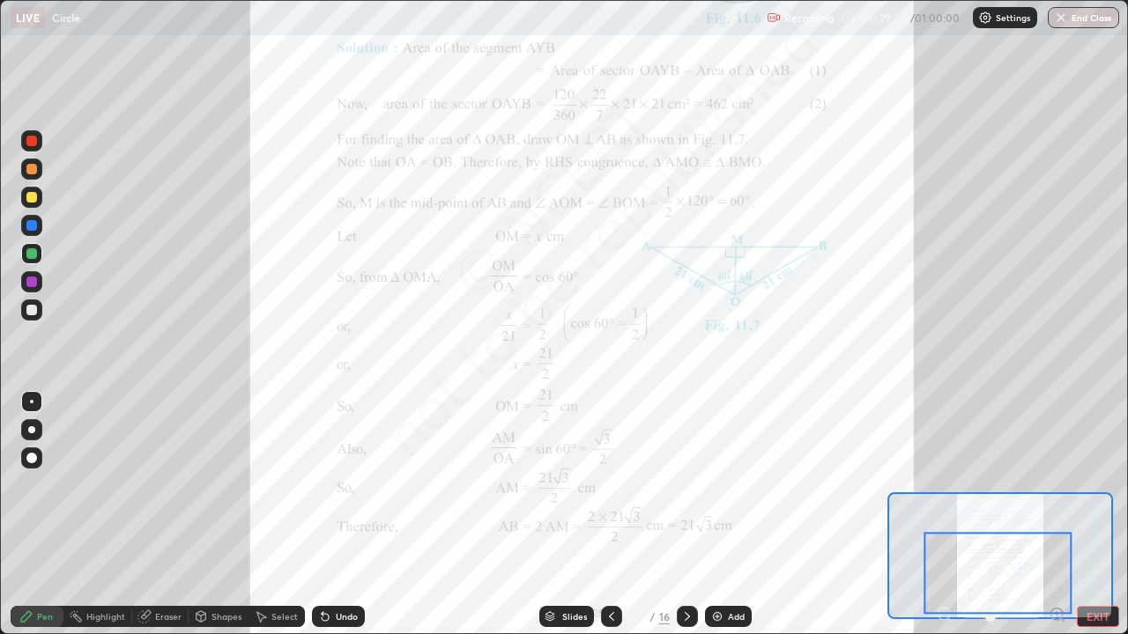
click at [1061, 514] on icon at bounding box center [1063, 620] width 4 height 4
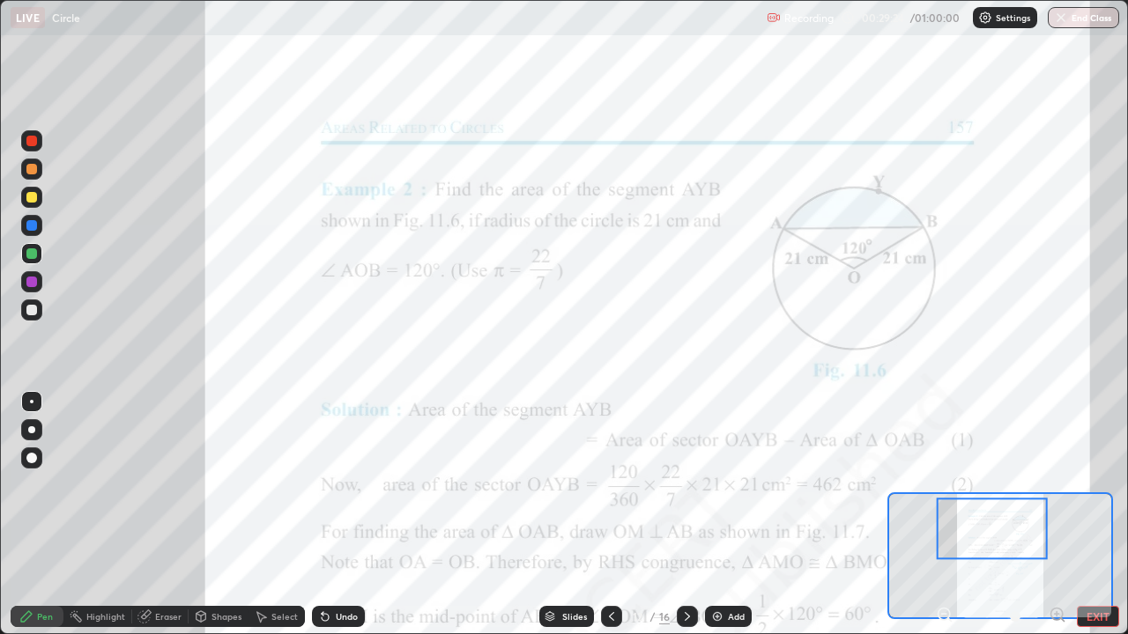
click at [1094, 514] on button "EXIT" at bounding box center [1097, 616] width 42 height 21
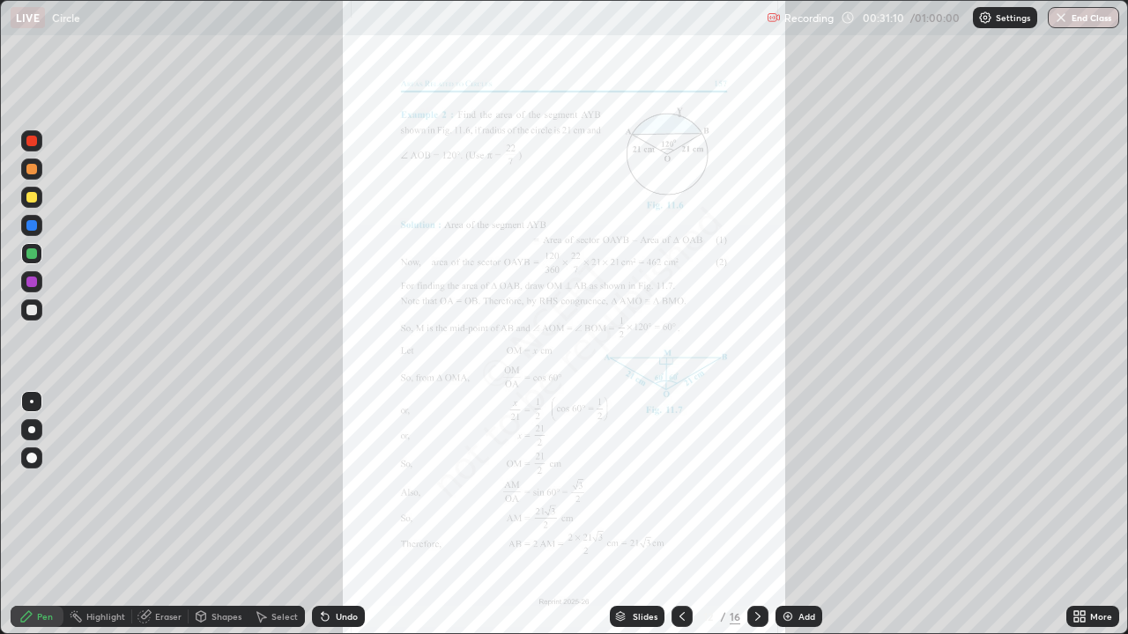
click at [750, 514] on icon at bounding box center [757, 617] width 14 height 14
click at [681, 514] on icon at bounding box center [682, 617] width 14 height 14
click at [755, 514] on icon at bounding box center [757, 617] width 14 height 14
click at [679, 514] on icon at bounding box center [681, 616] width 5 height 9
click at [756, 514] on icon at bounding box center [757, 617] width 14 height 14
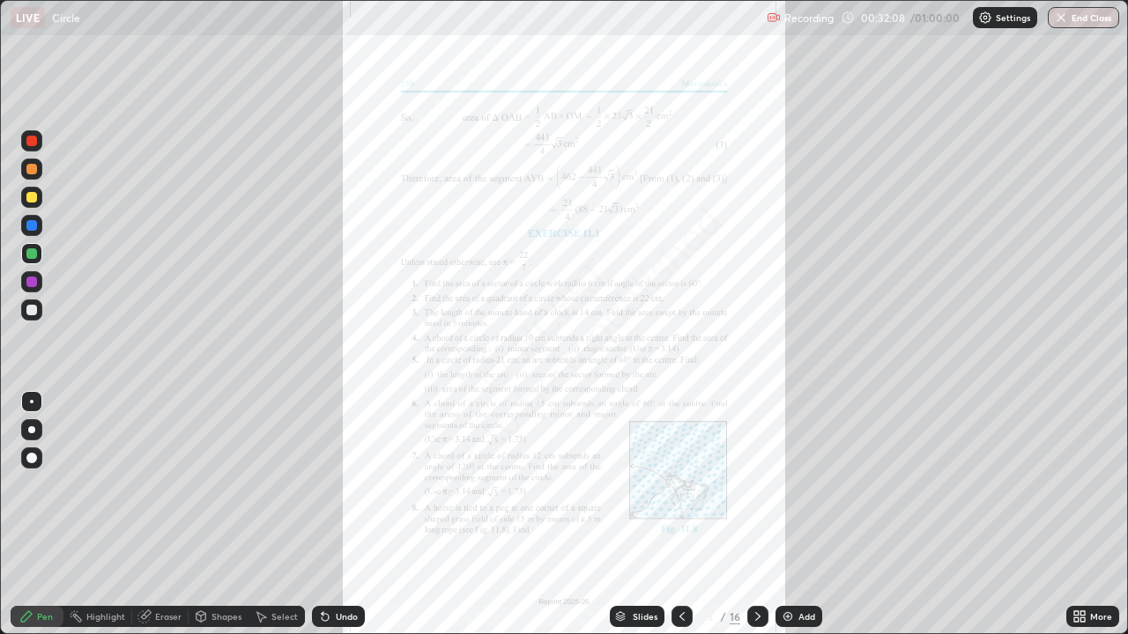
click at [756, 514] on icon at bounding box center [757, 617] width 14 height 14
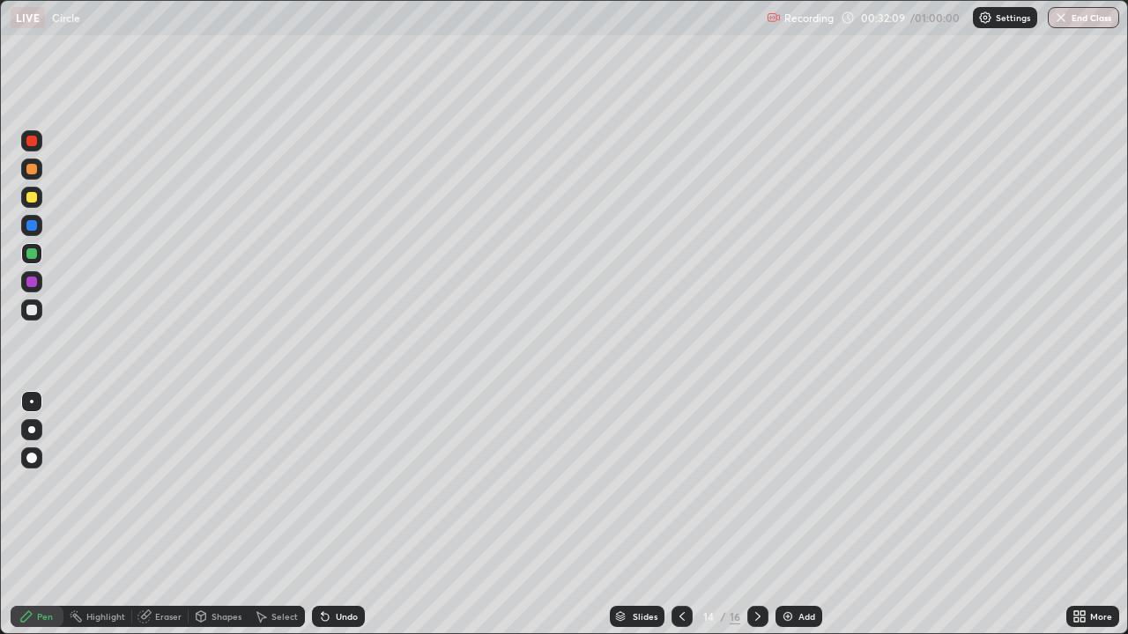
click at [680, 514] on icon at bounding box center [682, 617] width 14 height 14
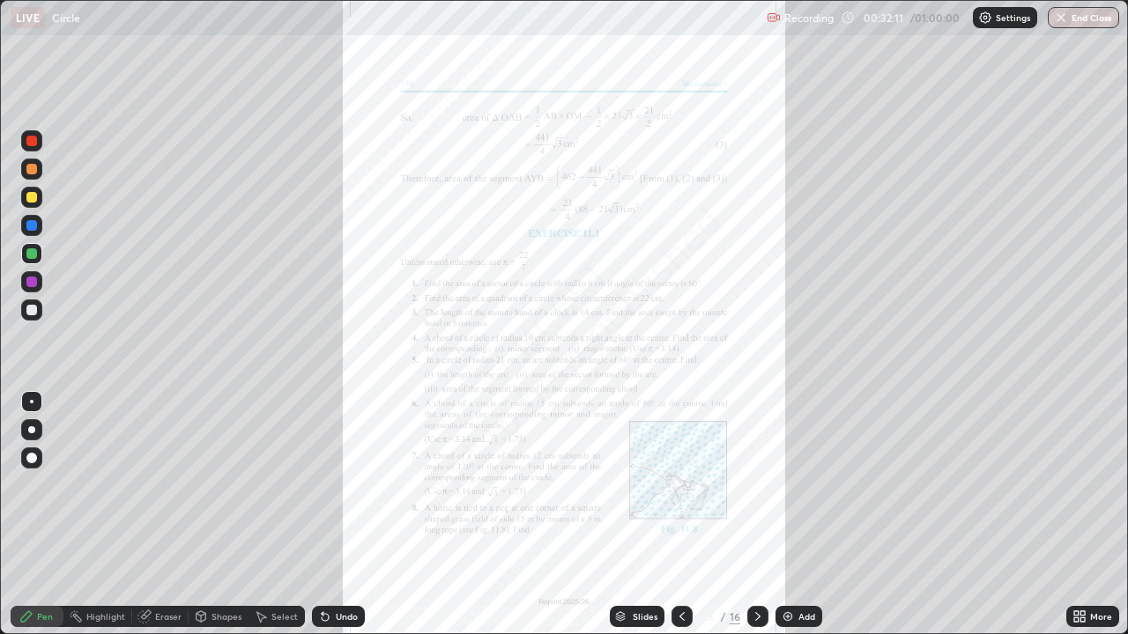
click at [1097, 514] on div "More" at bounding box center [1101, 616] width 22 height 9
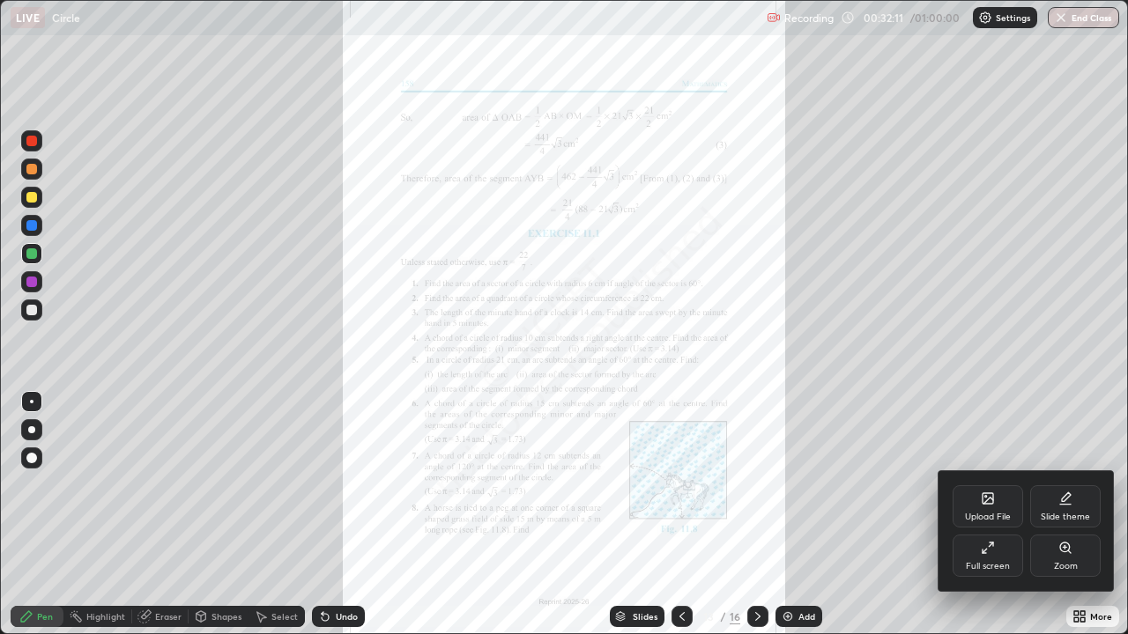
click at [1068, 514] on div "Zoom" at bounding box center [1066, 566] width 24 height 9
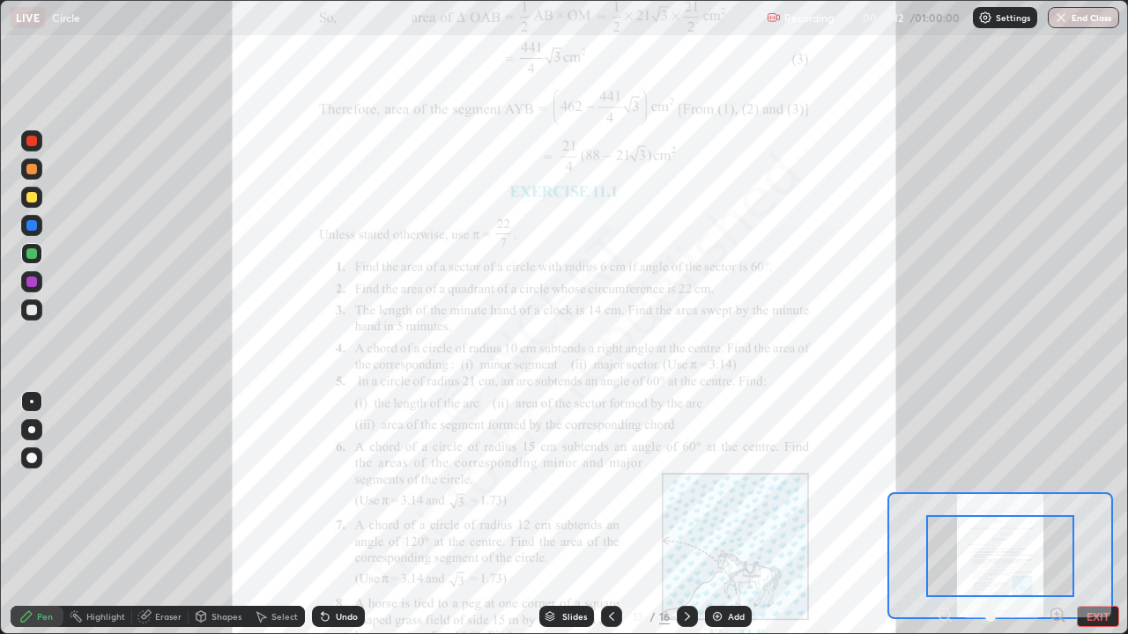
click at [1046, 514] on div "Pen Highlight Eraser Shapes Select Undo Slides 13 / 16 Add EXIT" at bounding box center [564, 616] width 1128 height 35
click at [1056, 514] on icon at bounding box center [1056, 614] width 4 height 0
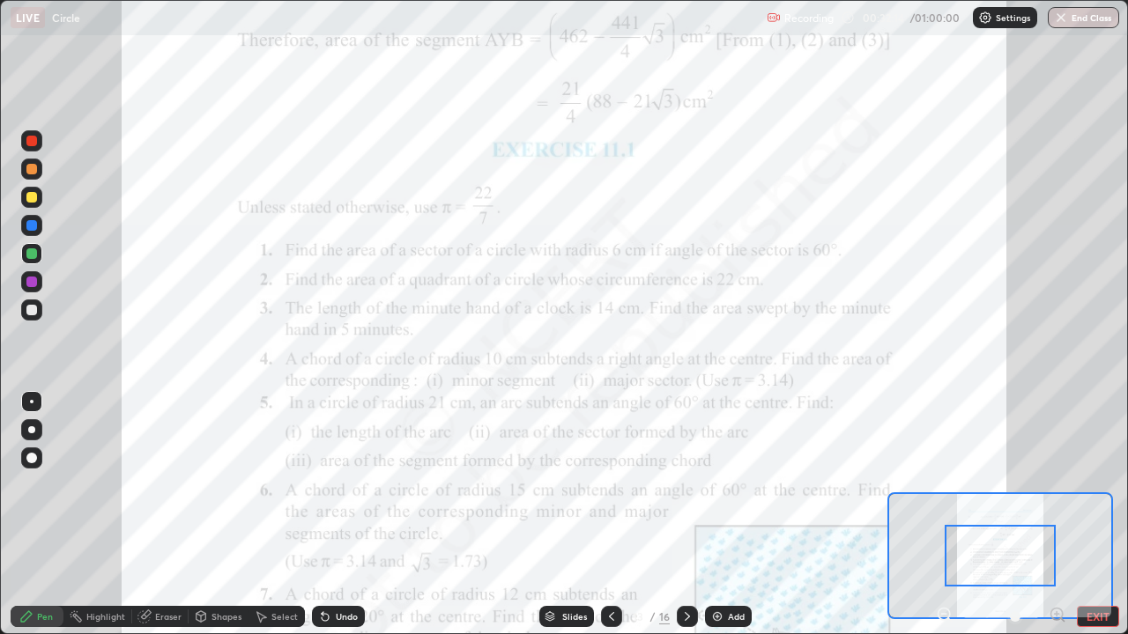
click at [1056, 514] on icon at bounding box center [1056, 614] width 4 height 0
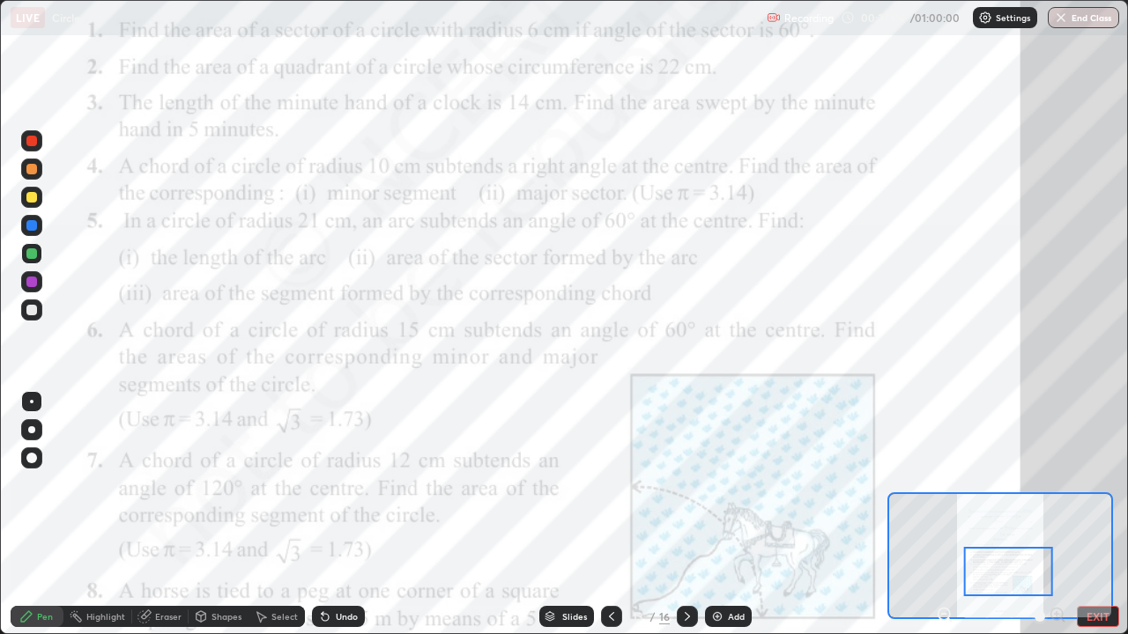
click at [1064, 19] on img "button" at bounding box center [1061, 18] width 14 height 14
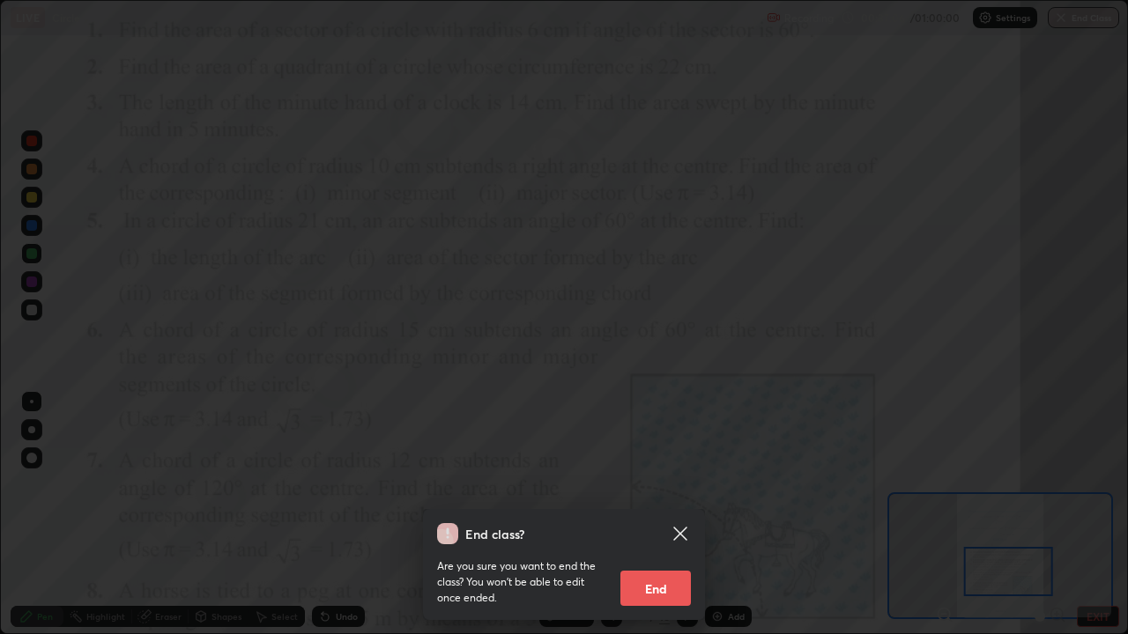
click at [667, 514] on button "End" at bounding box center [655, 588] width 70 height 35
